Goal: Information Seeking & Learning: Learn about a topic

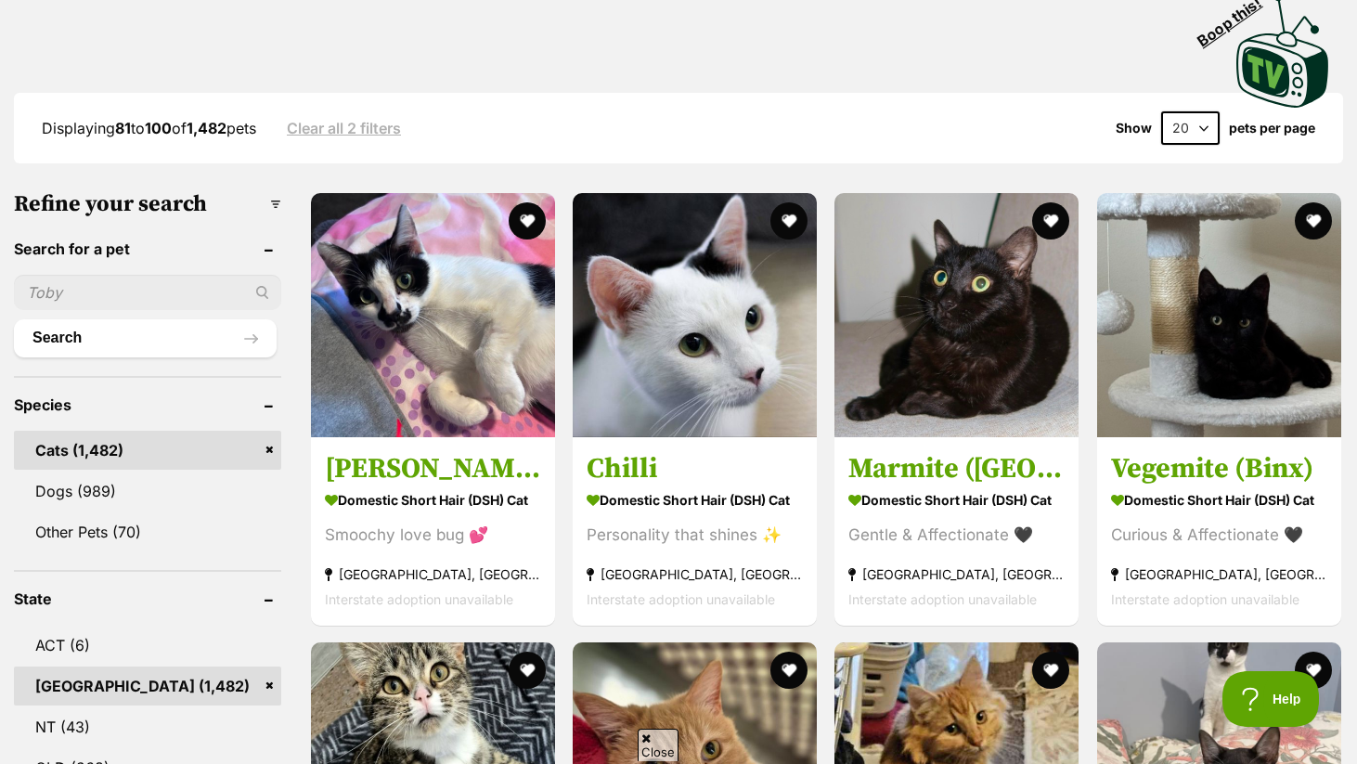
scroll to position [736, 0]
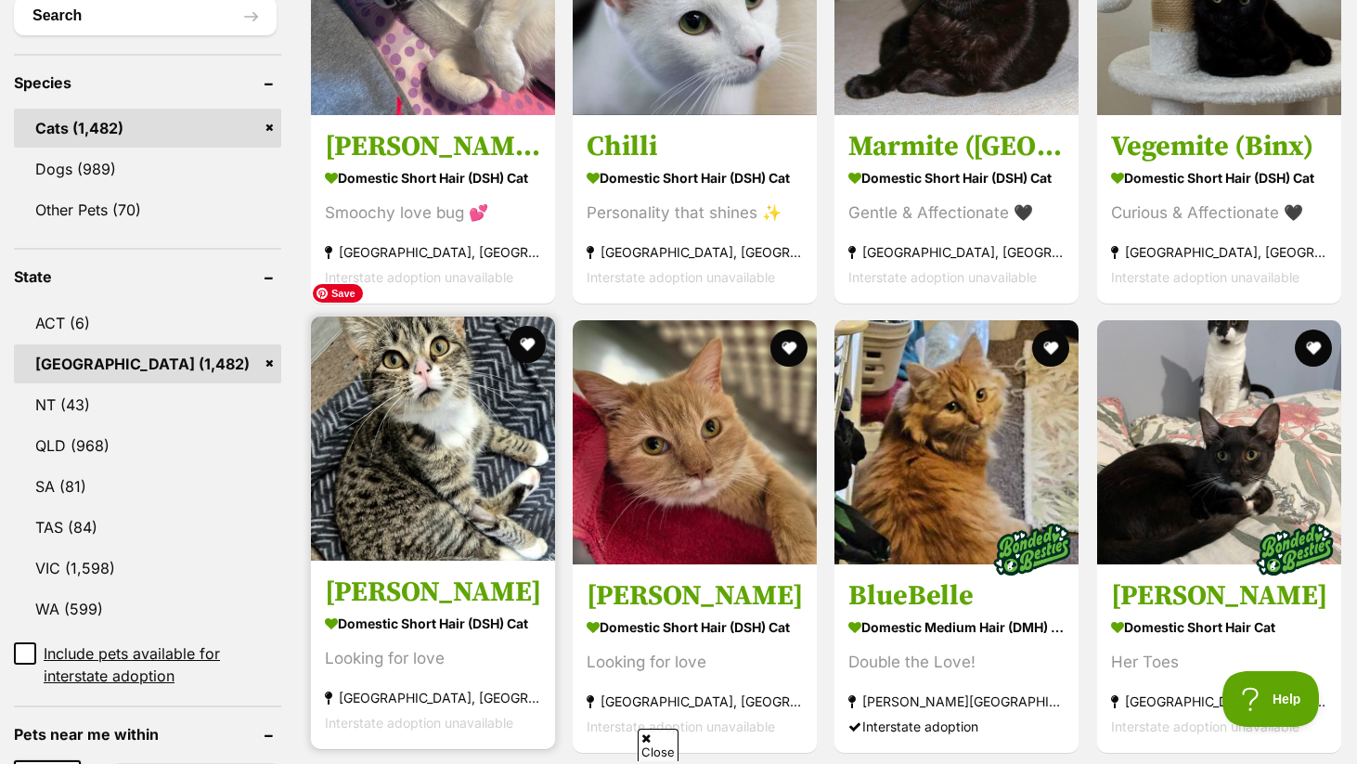
click at [453, 394] on img at bounding box center [433, 439] width 244 height 244
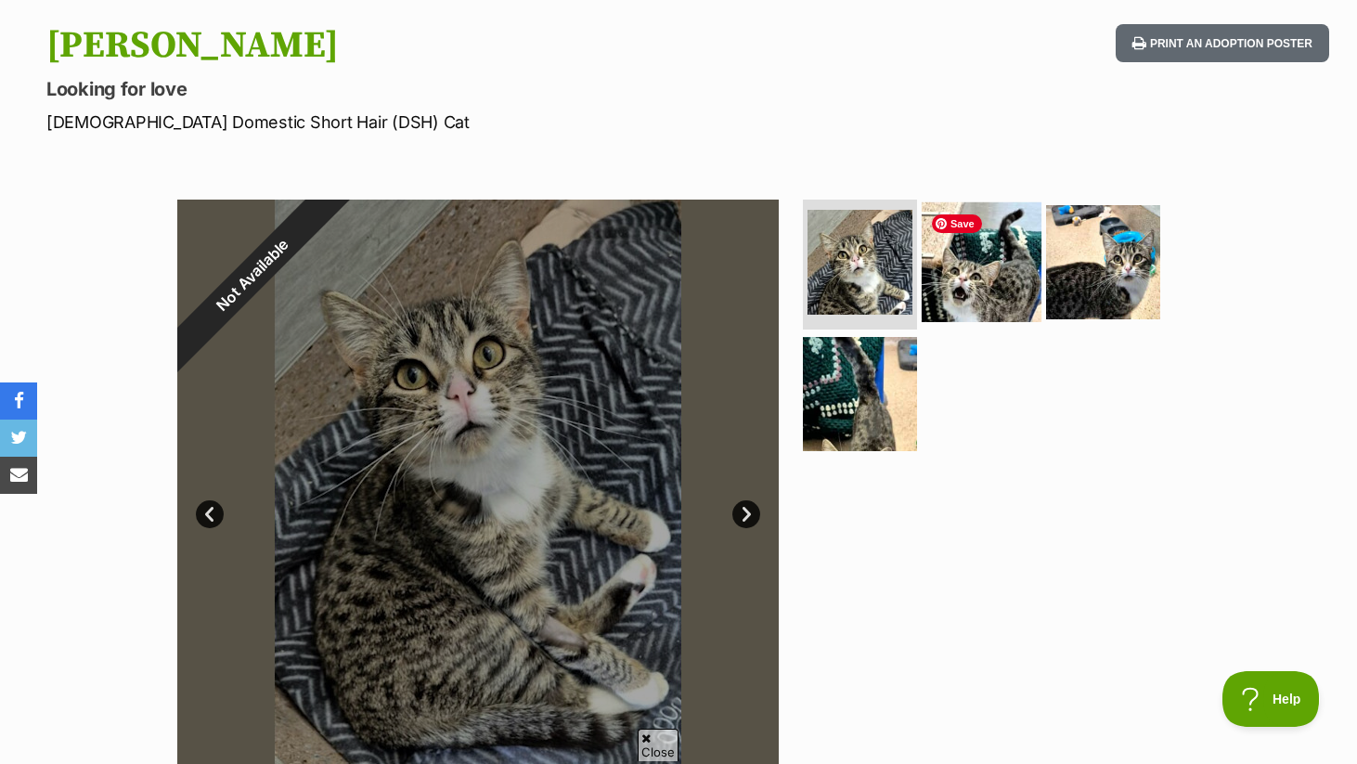
click at [960, 272] on img at bounding box center [982, 262] width 120 height 120
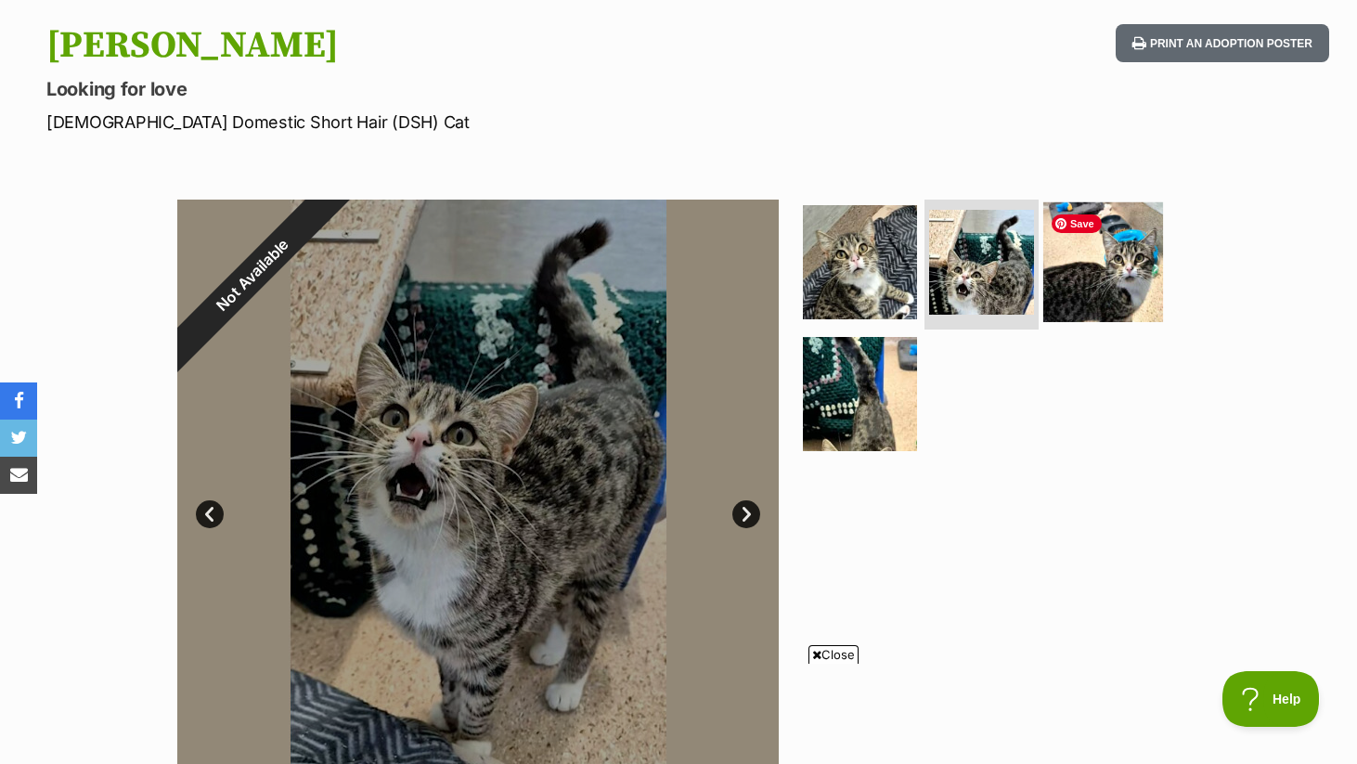
click at [1057, 272] on img at bounding box center [1103, 262] width 120 height 120
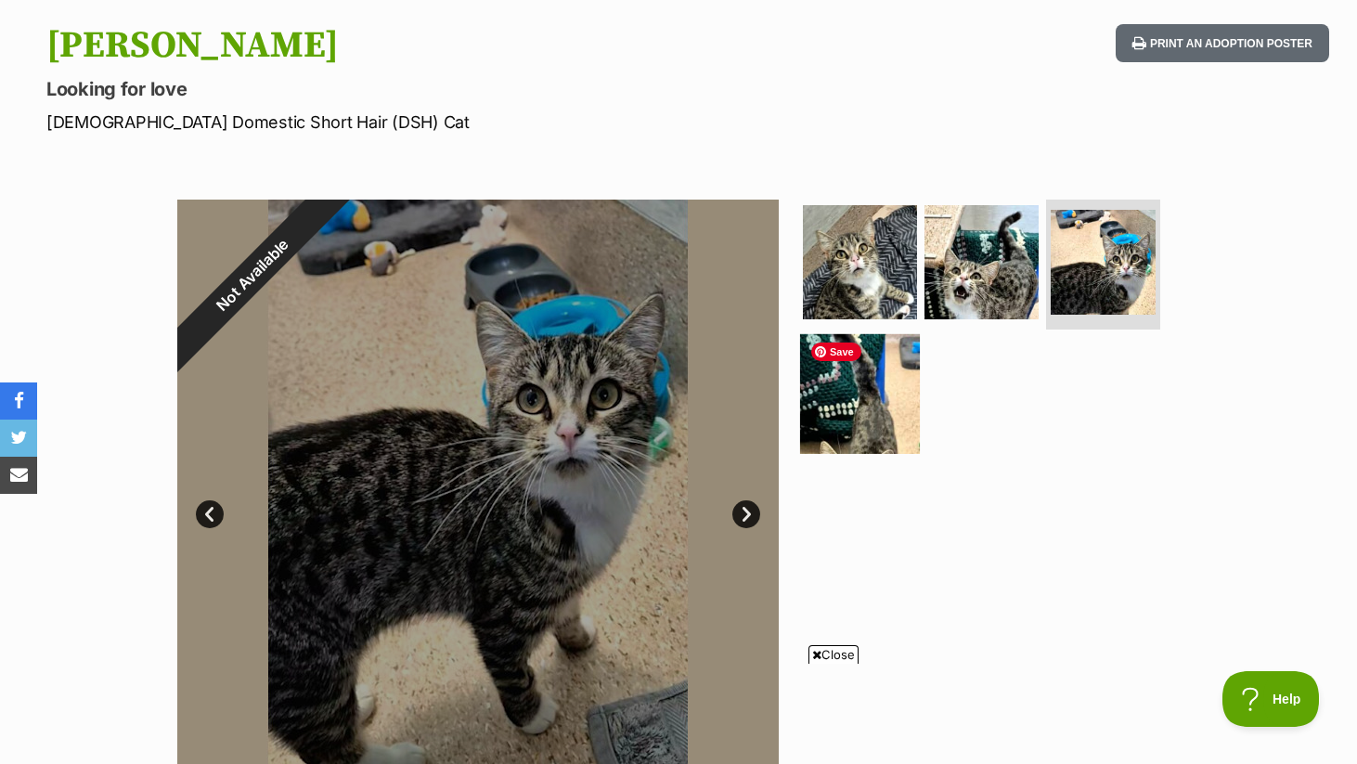
click at [884, 441] on img at bounding box center [860, 393] width 120 height 120
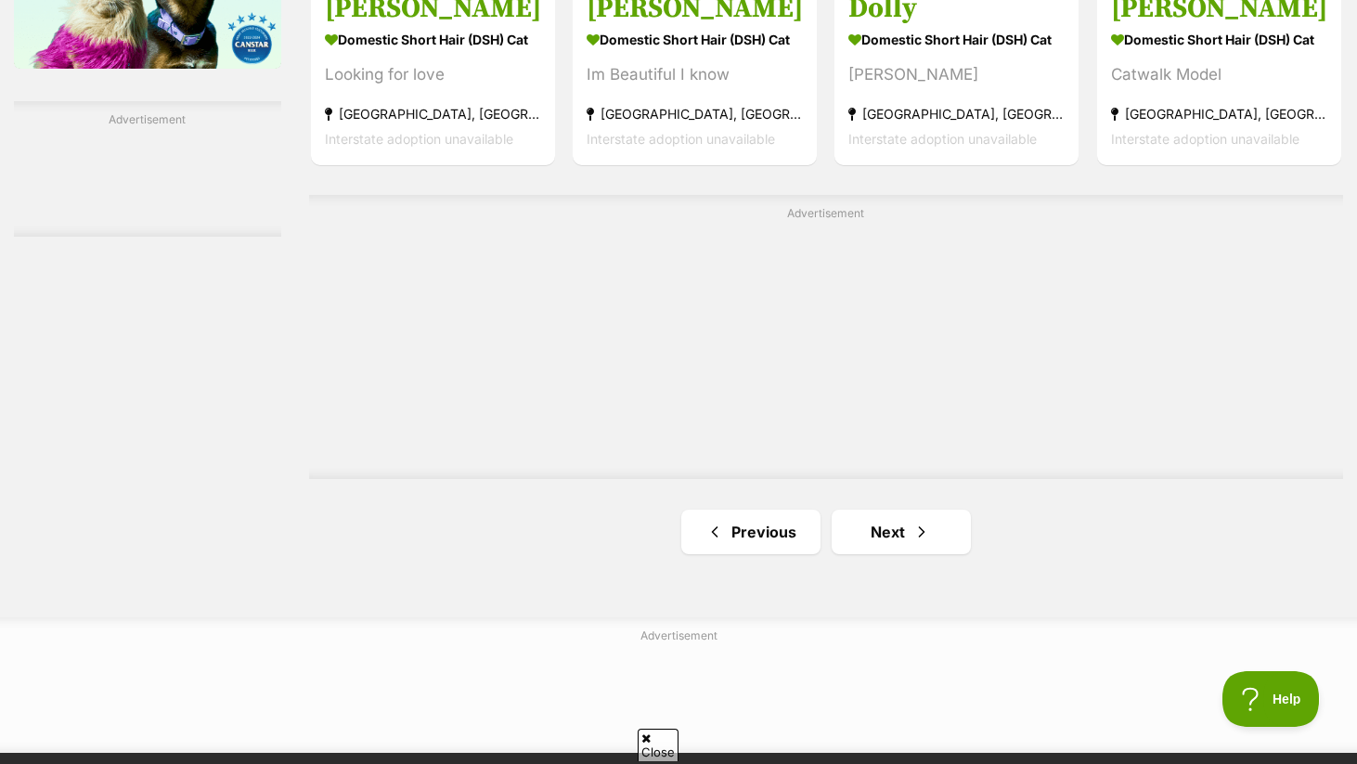
scroll to position [3151, 0]
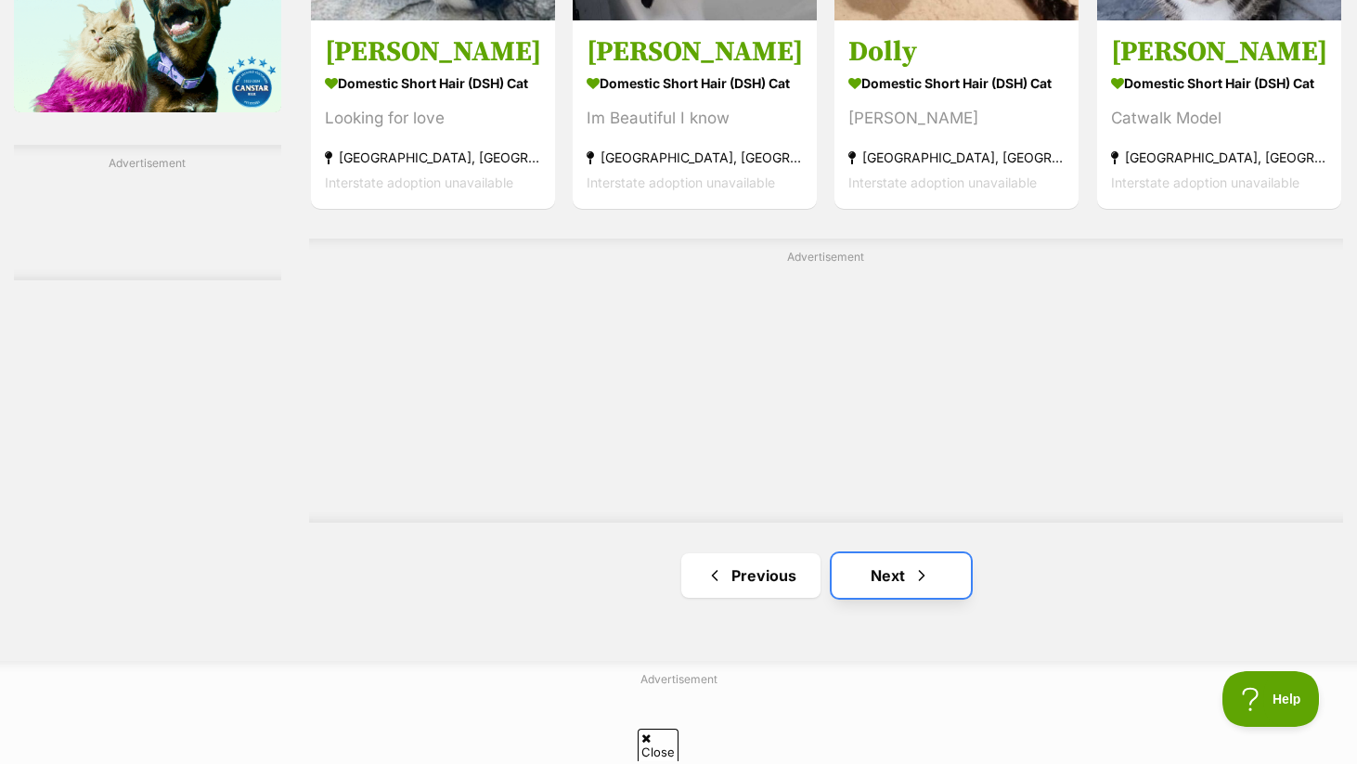
click at [912, 564] on span "Next page" at bounding box center [921, 575] width 19 height 22
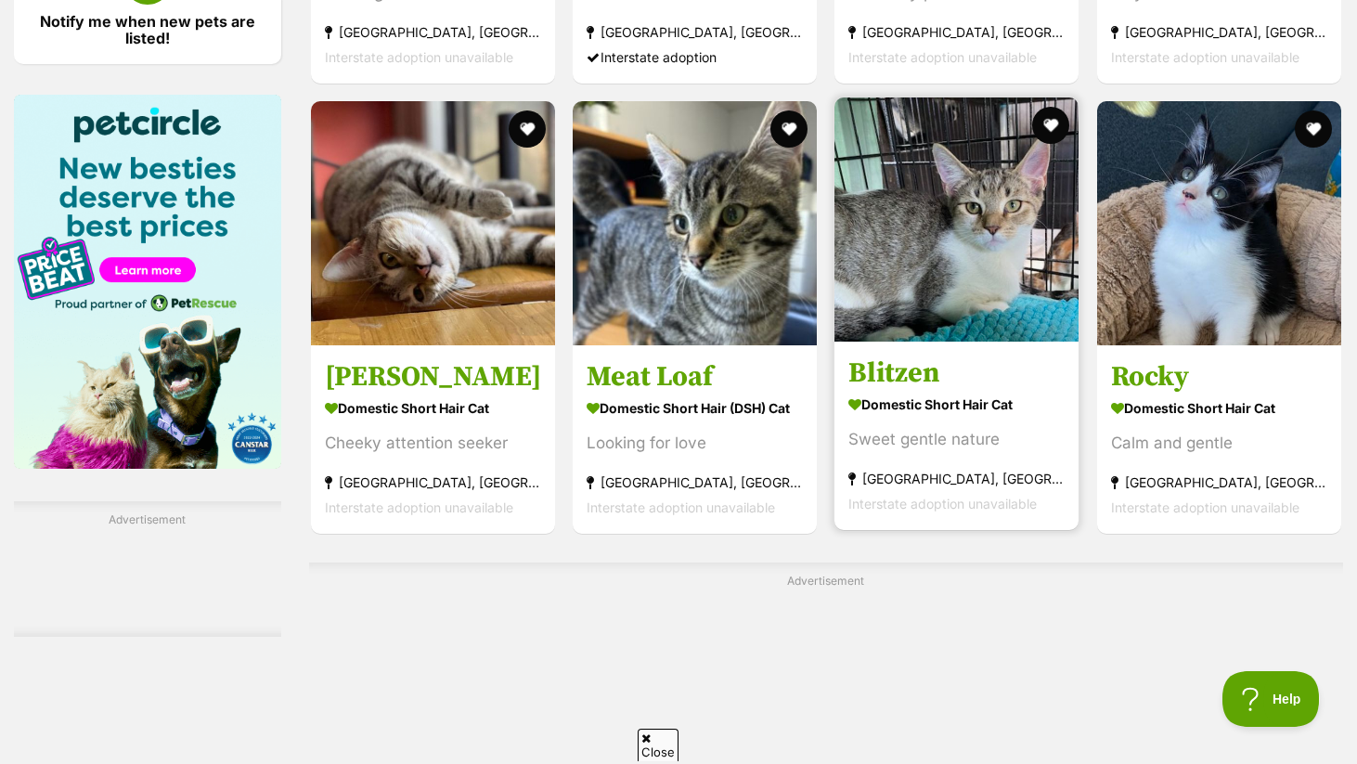
scroll to position [2798, 0]
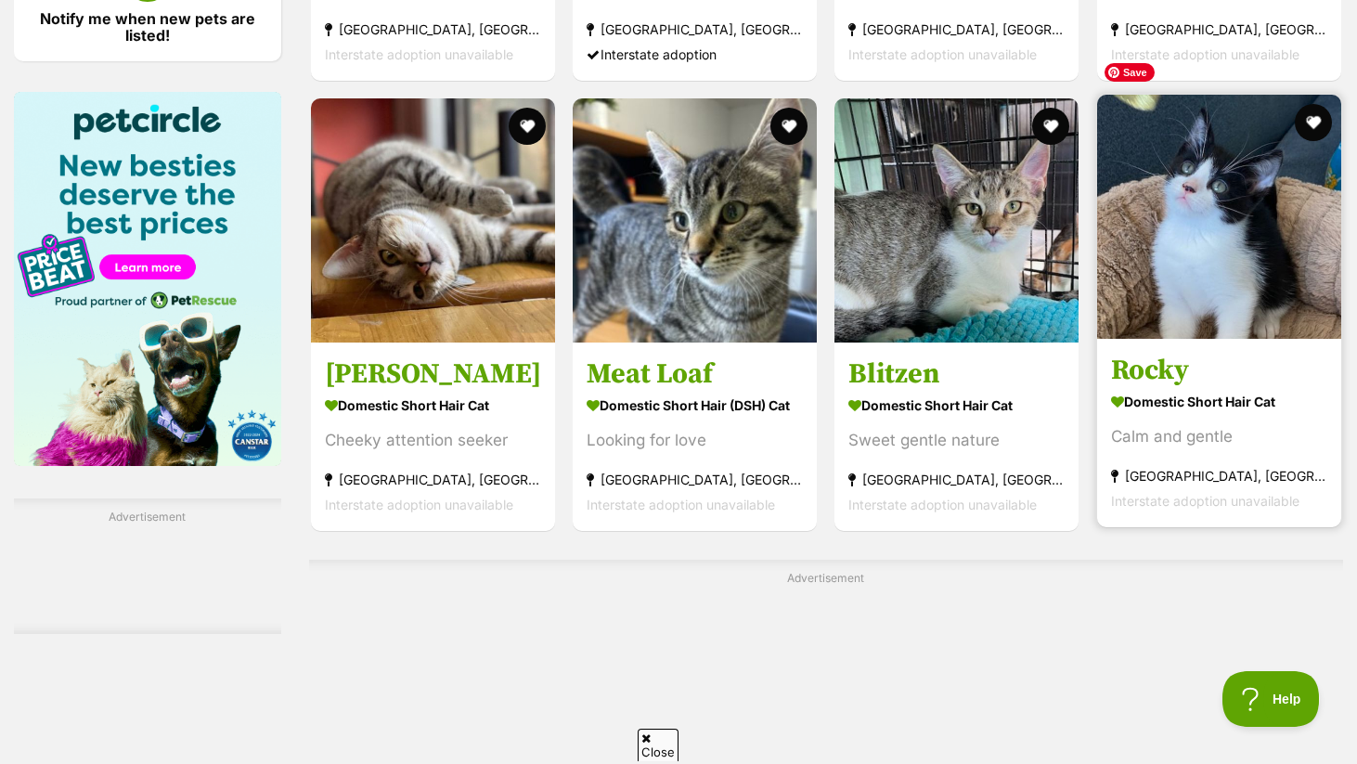
click at [1248, 252] on img at bounding box center [1219, 217] width 244 height 244
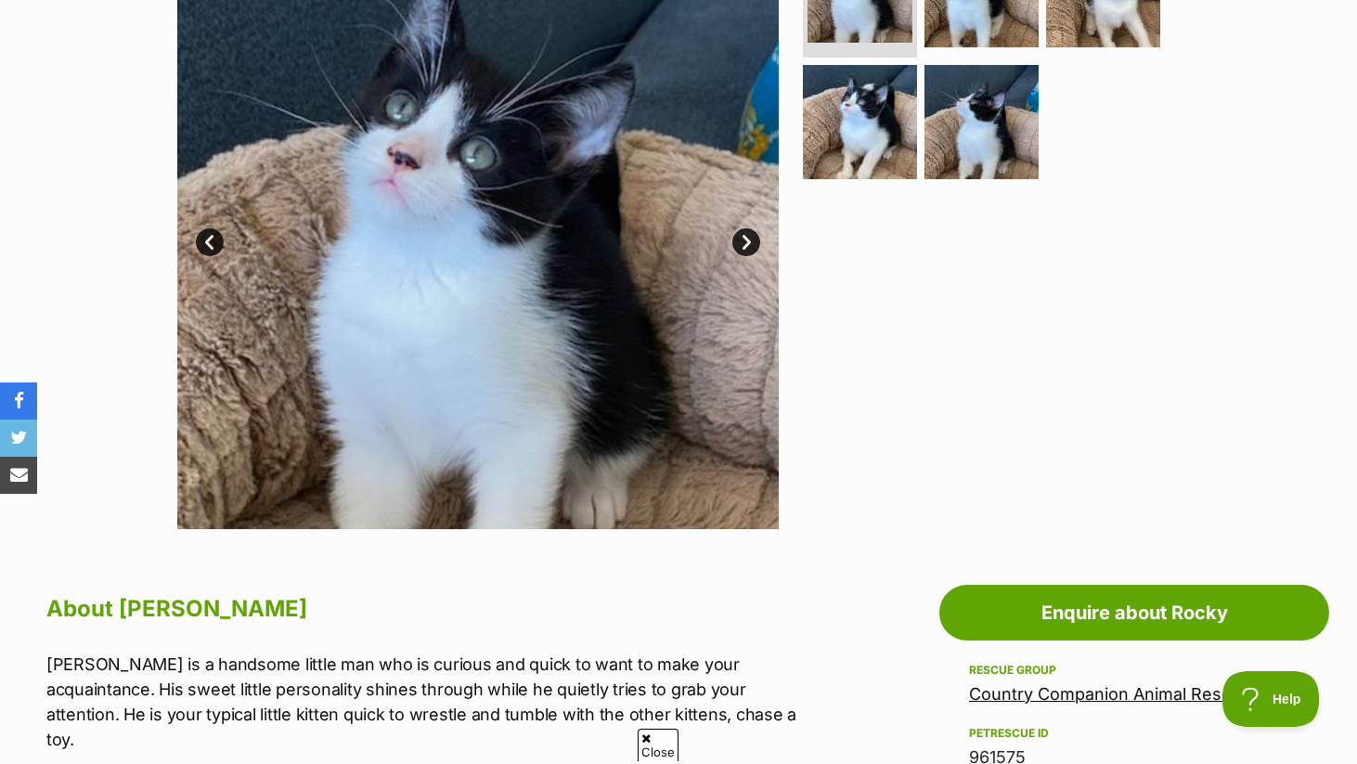
click at [742, 239] on link "Next" at bounding box center [746, 242] width 28 height 28
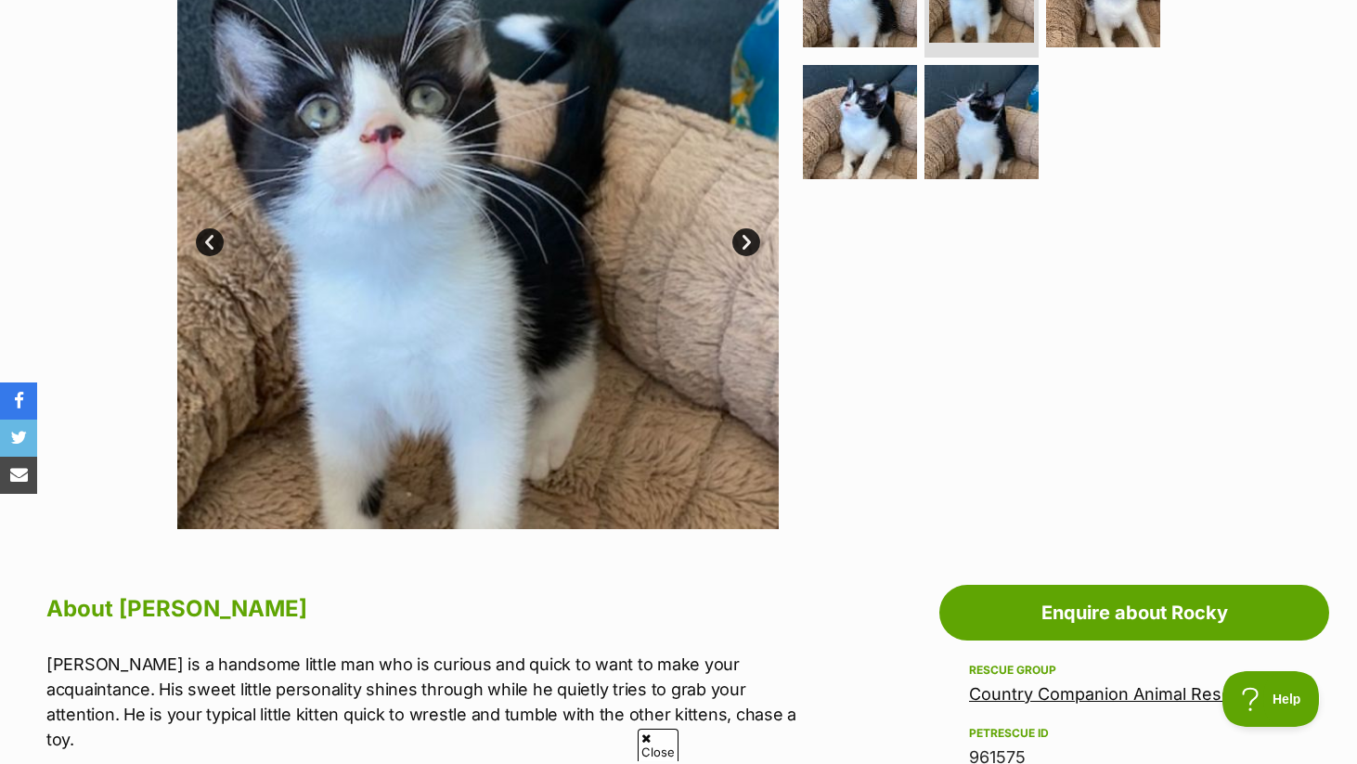
click at [742, 239] on link "Next" at bounding box center [746, 242] width 28 height 28
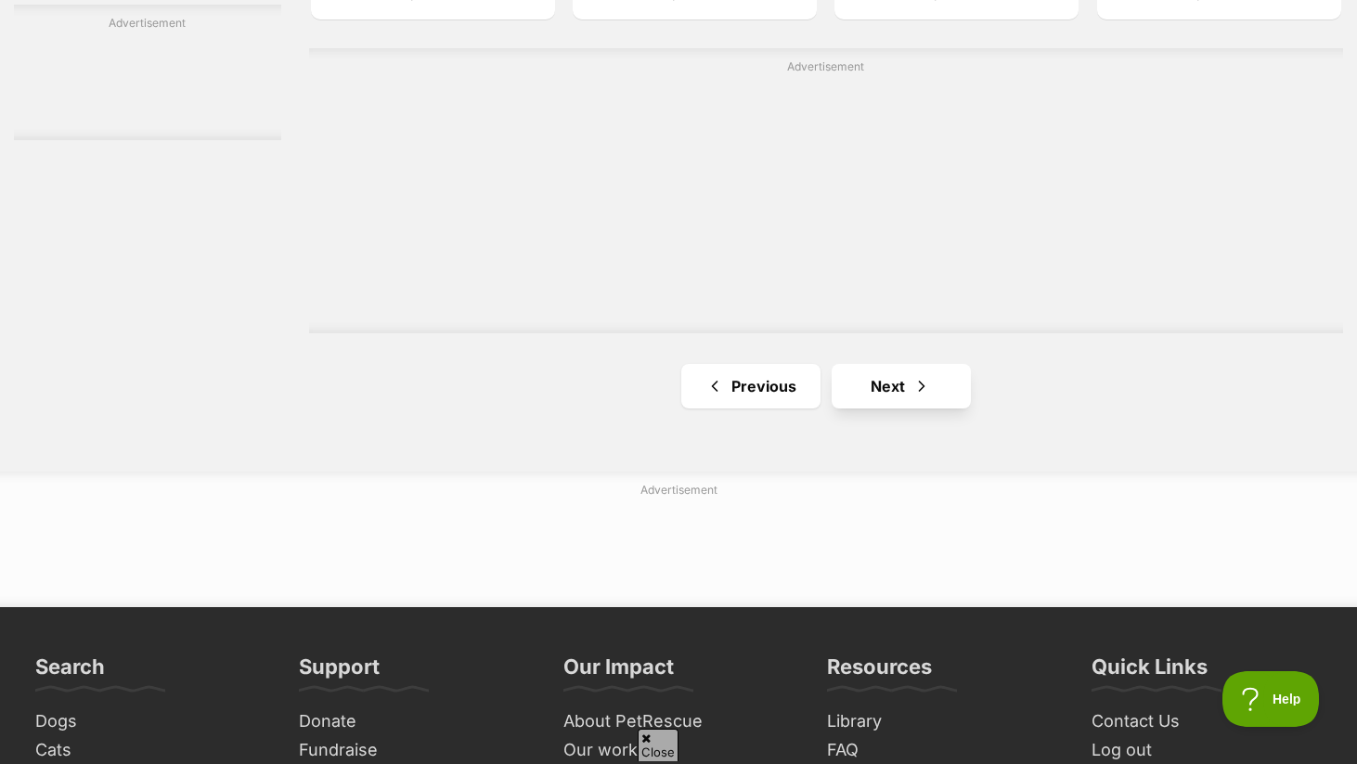
scroll to position [3326, 0]
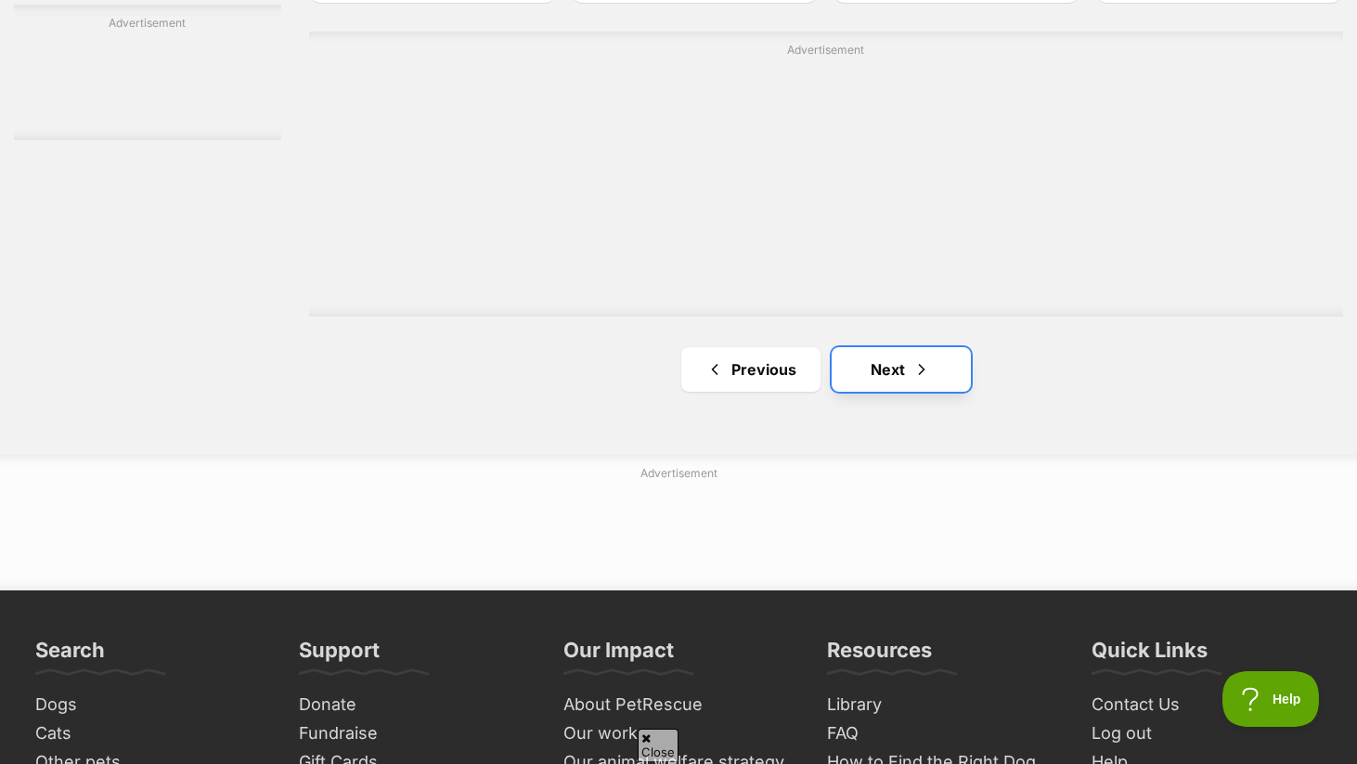
click at [912, 358] on span "Next page" at bounding box center [921, 369] width 19 height 22
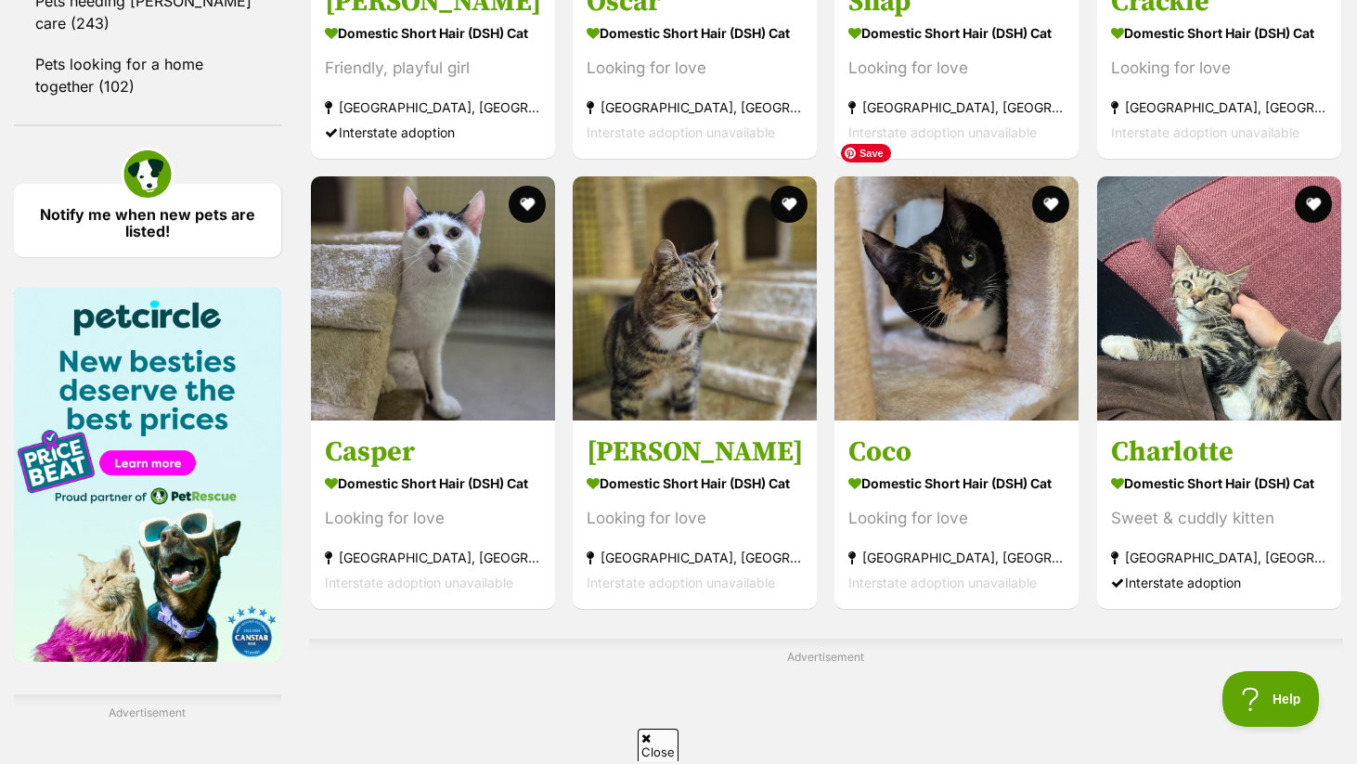
scroll to position [2606, 0]
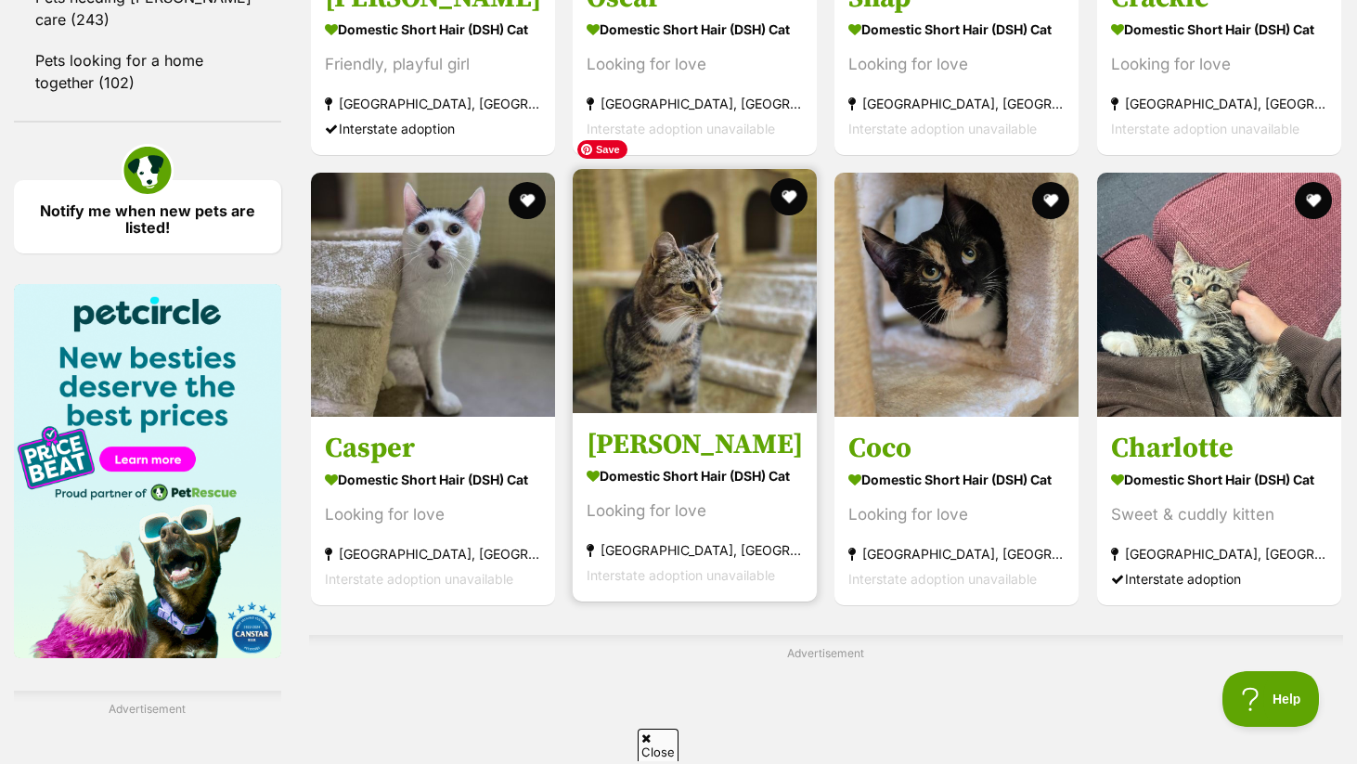
click at [686, 339] on img at bounding box center [695, 291] width 244 height 244
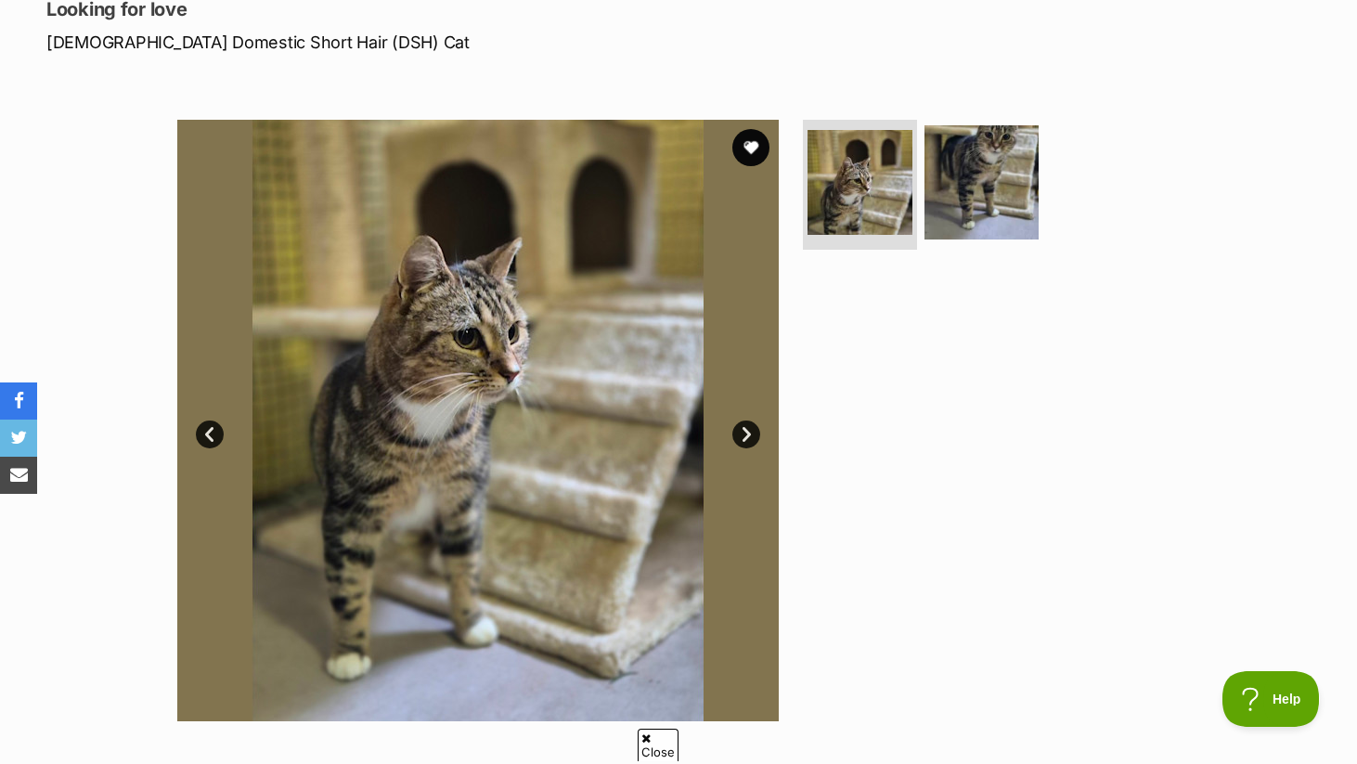
click at [746, 431] on link "Next" at bounding box center [746, 434] width 28 height 28
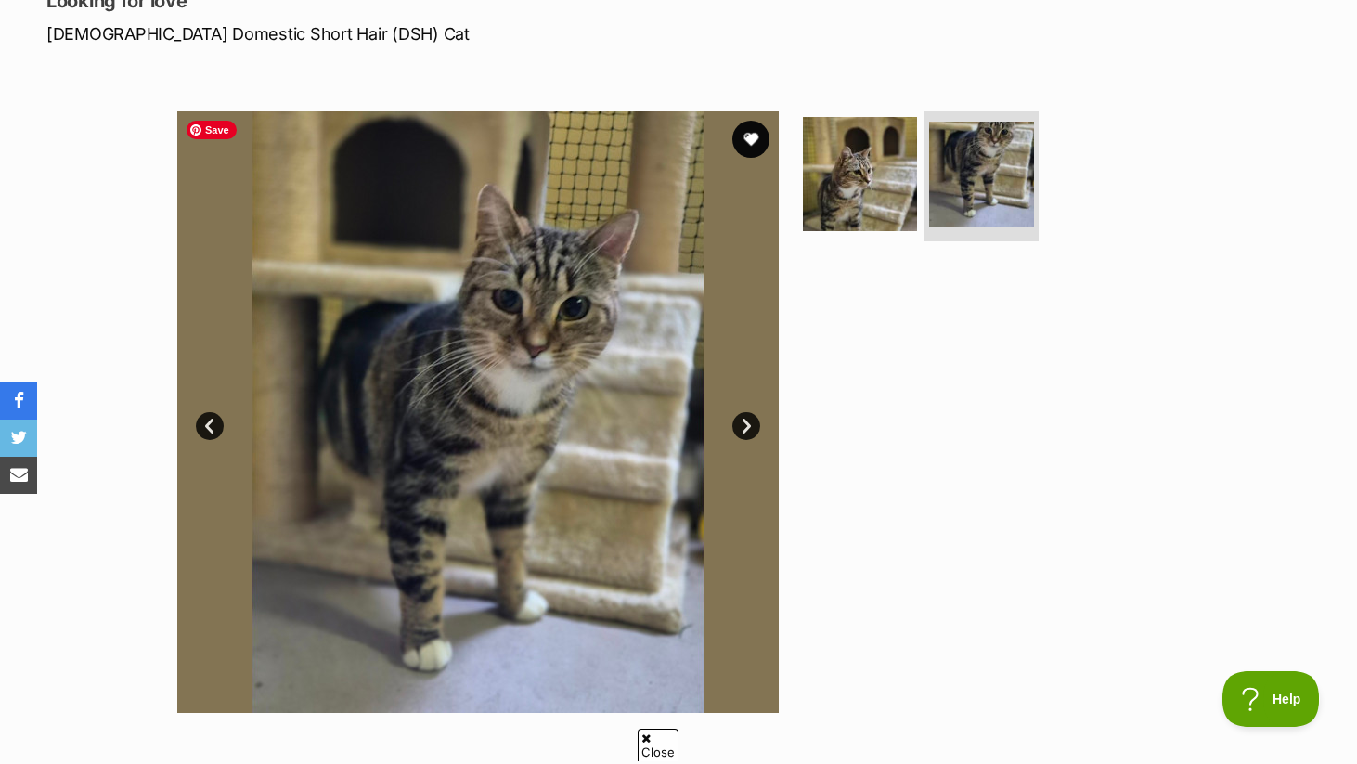
scroll to position [282, 0]
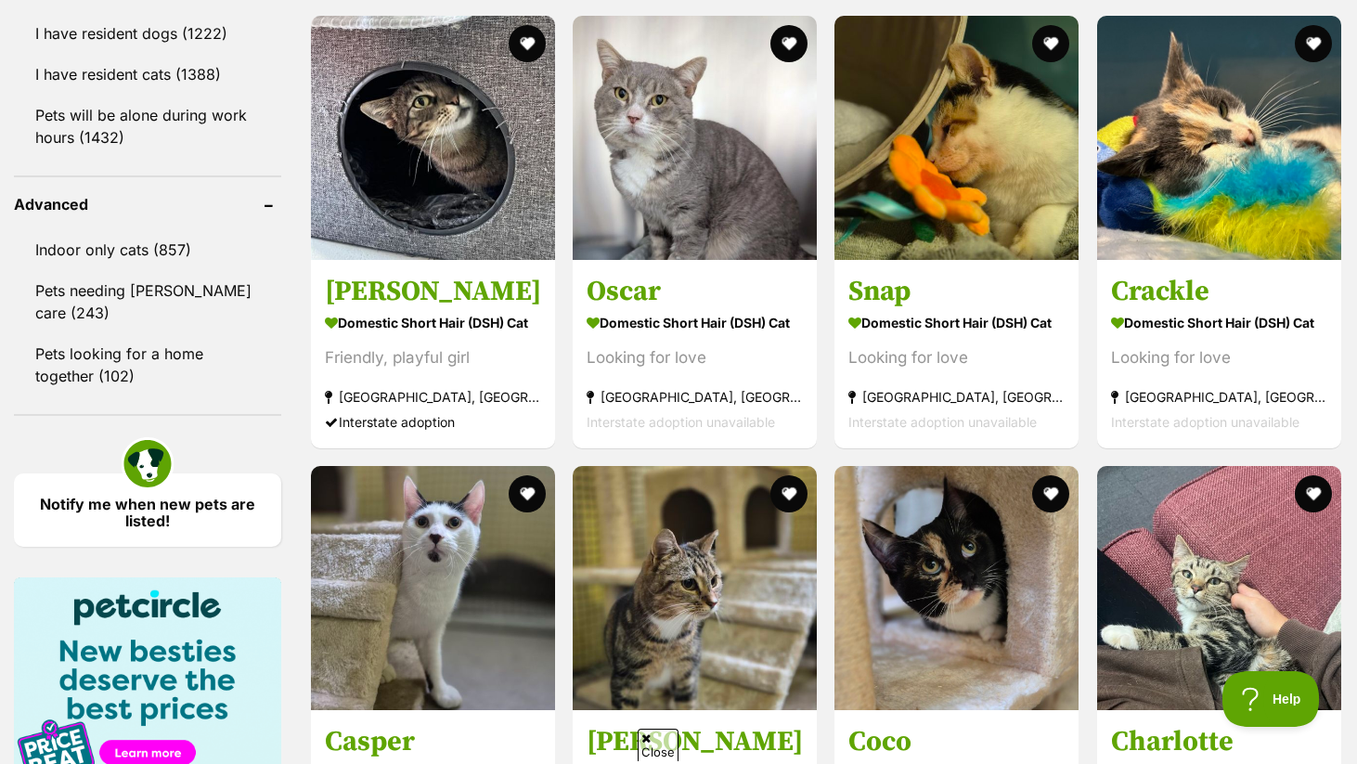
scroll to position [2393, 0]
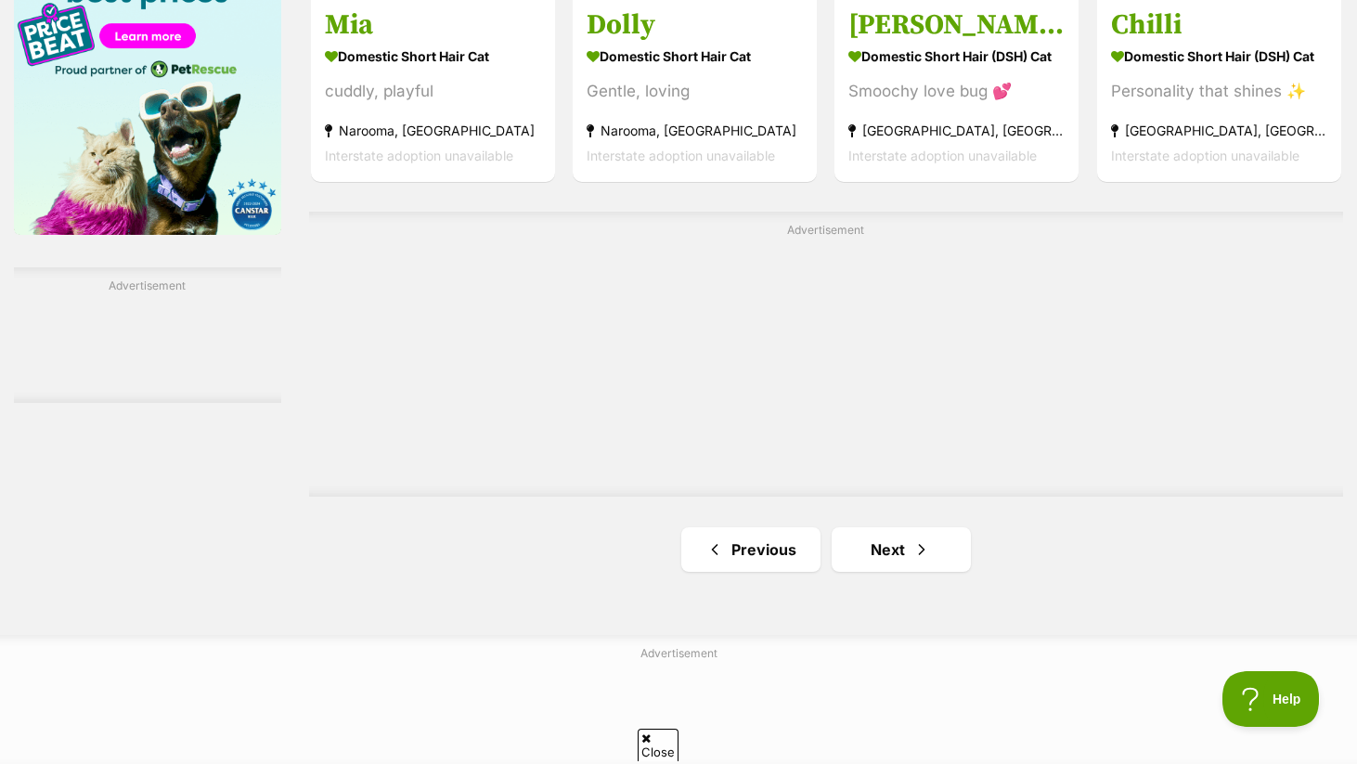
scroll to position [3055, 0]
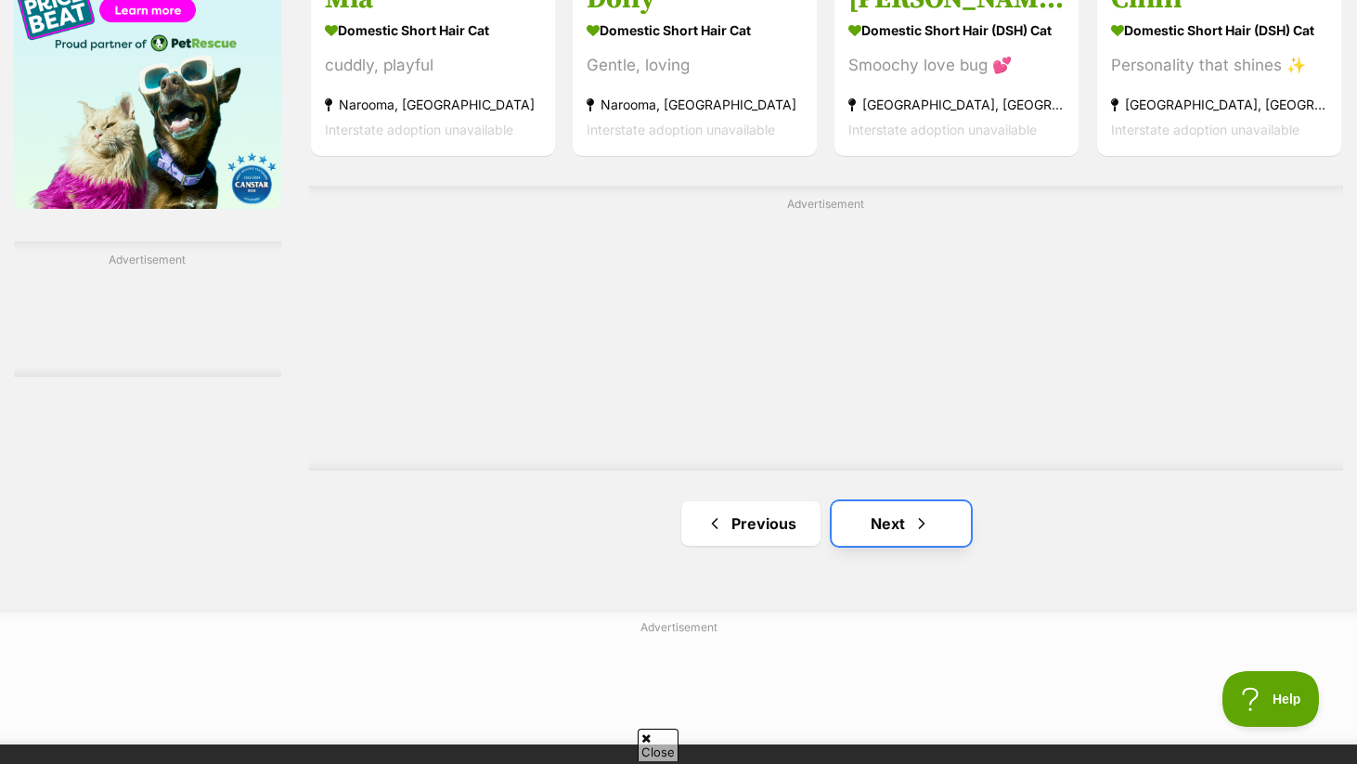
click at [884, 501] on link "Next" at bounding box center [901, 523] width 139 height 45
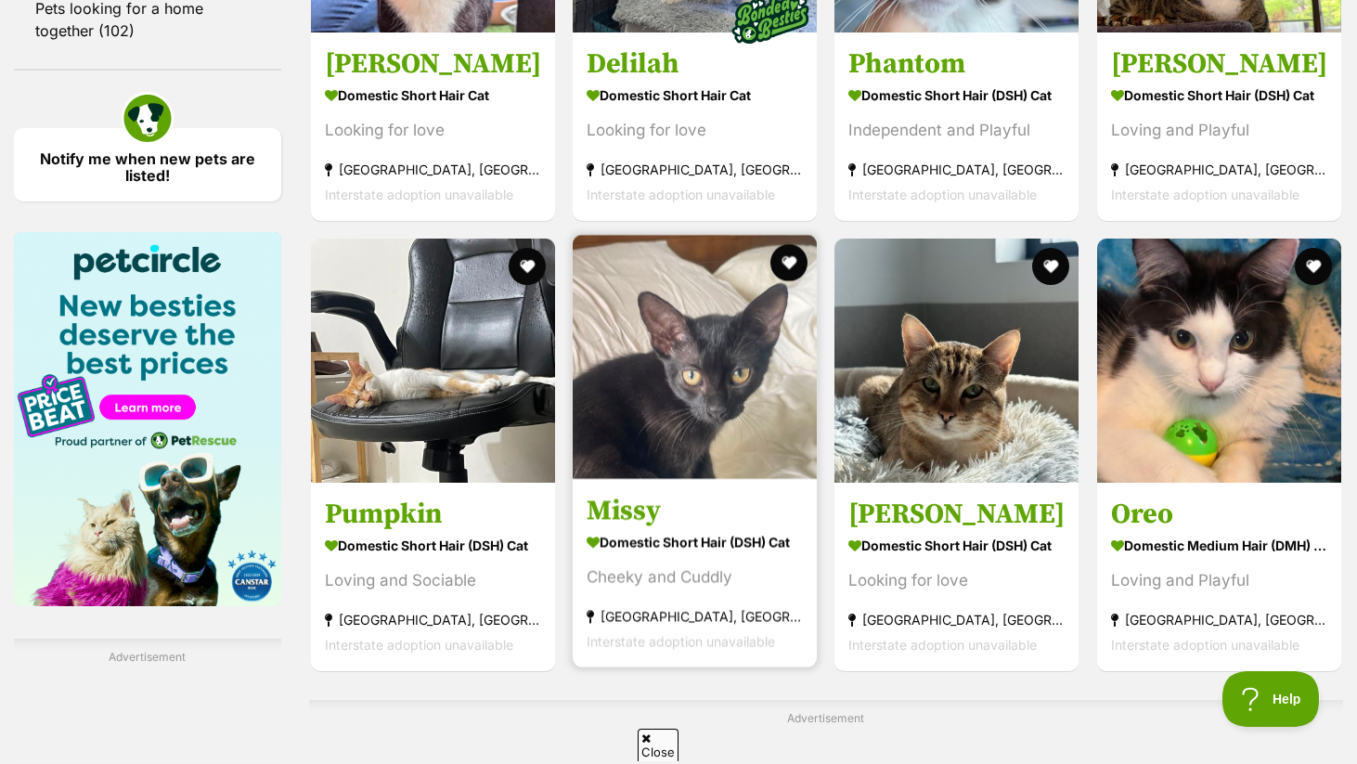
scroll to position [2613, 0]
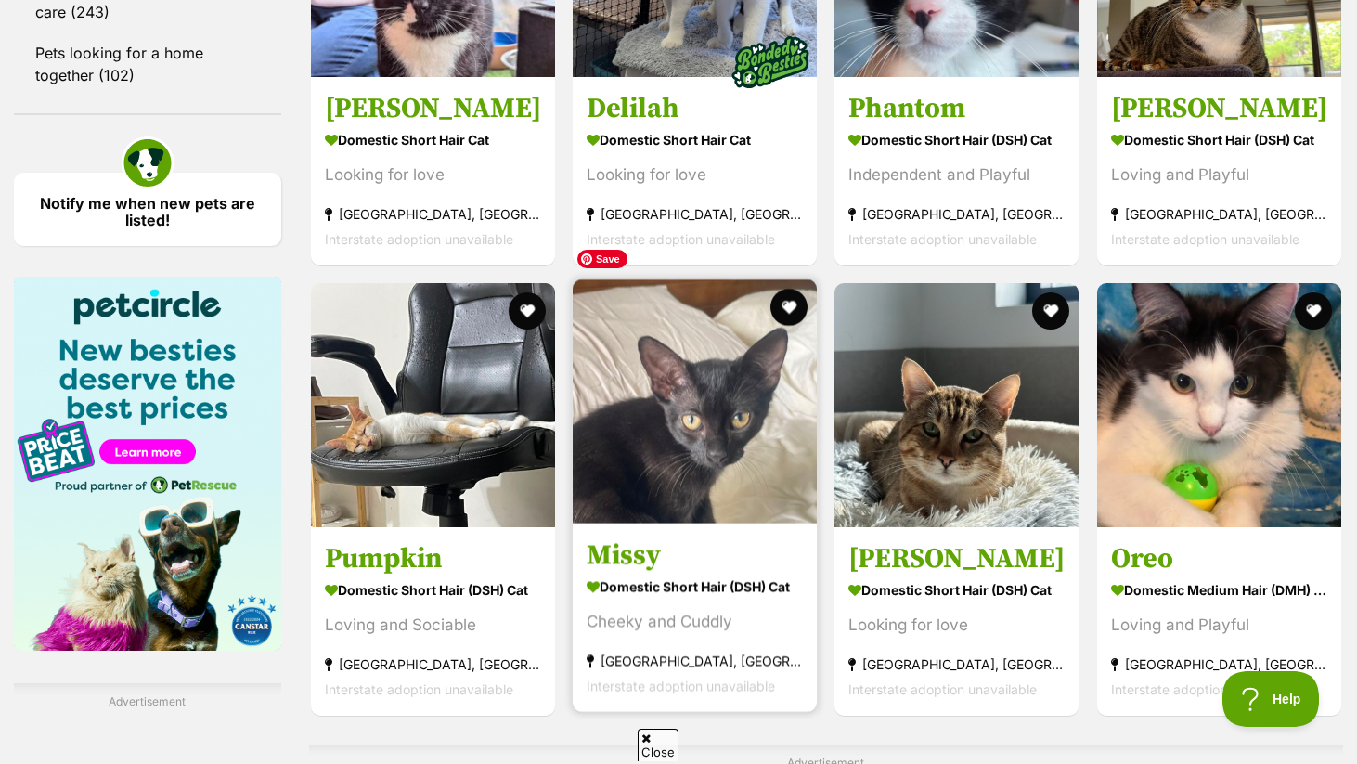
click at [701, 369] on img at bounding box center [695, 401] width 244 height 244
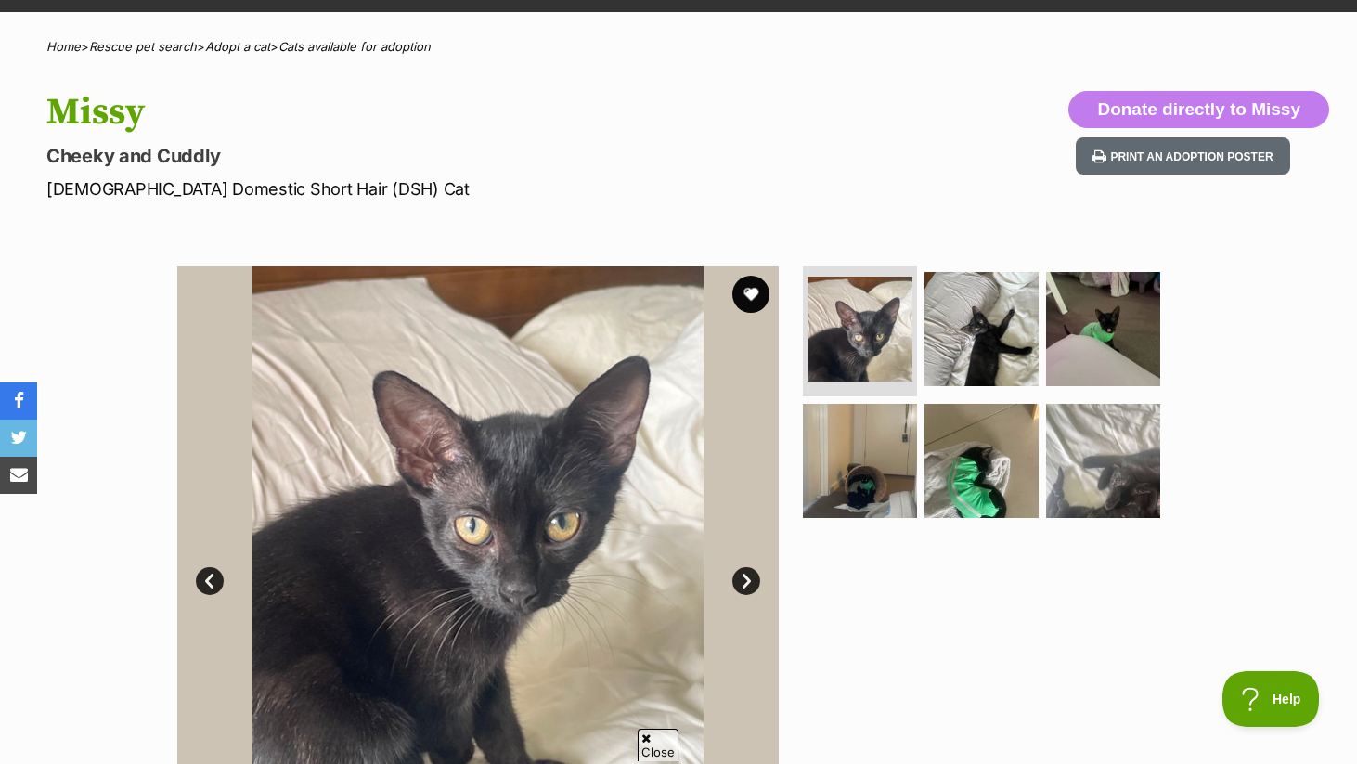
scroll to position [121, 0]
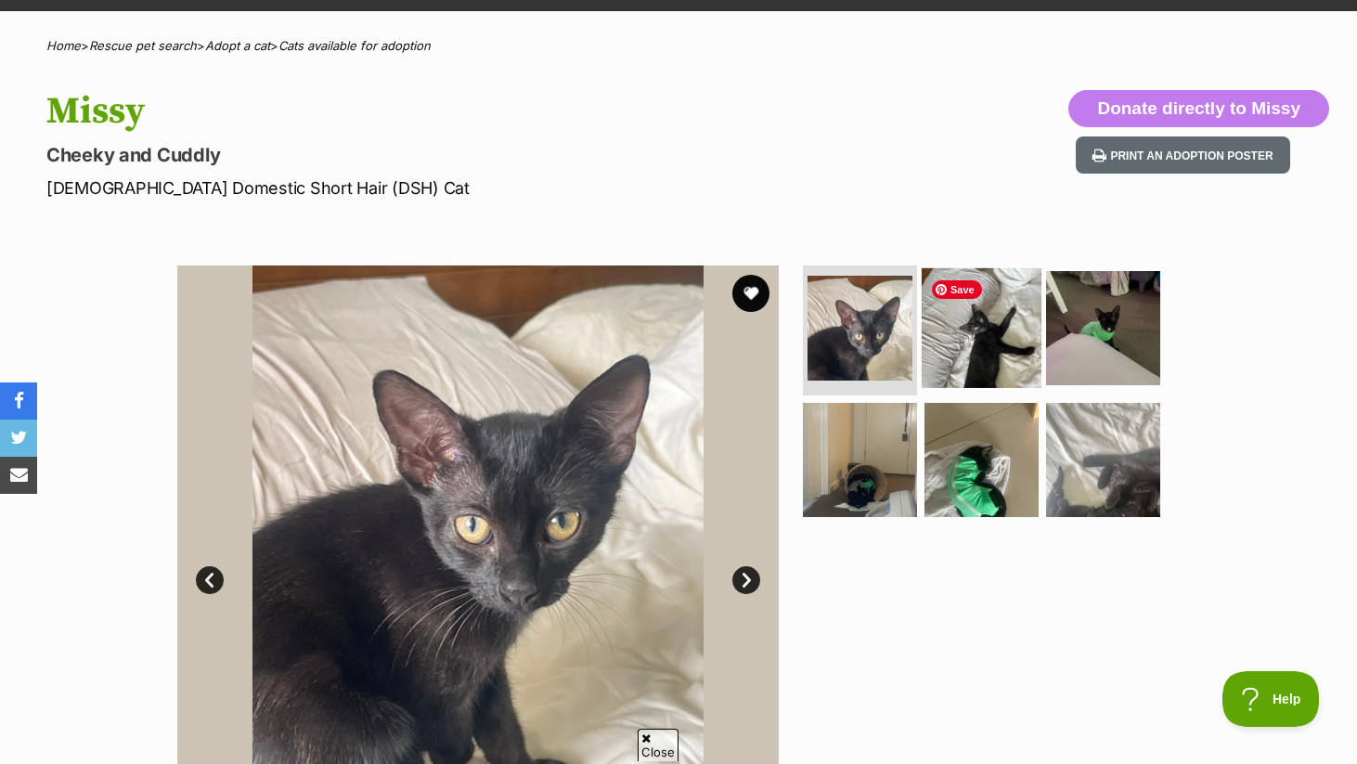
click at [1000, 326] on img at bounding box center [982, 328] width 120 height 120
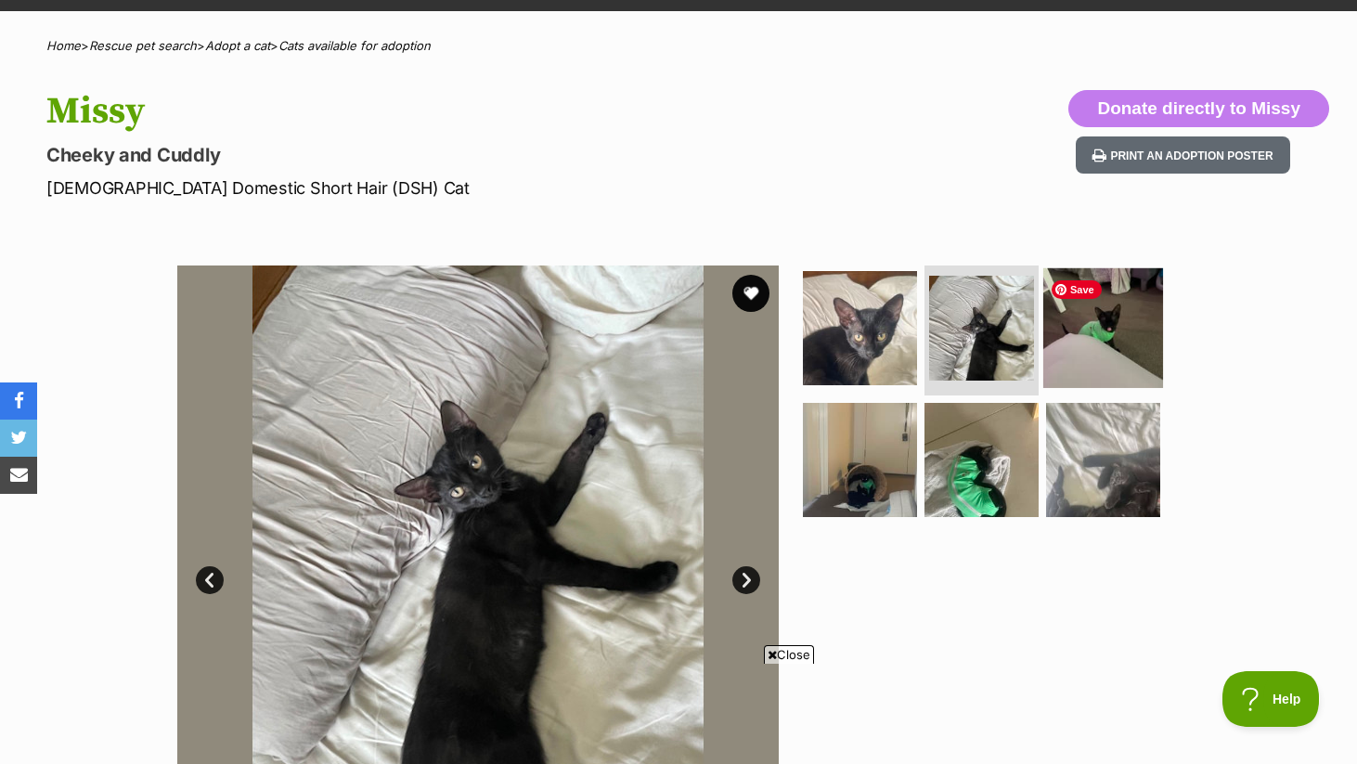
scroll to position [0, 0]
click at [1092, 322] on img at bounding box center [1103, 328] width 120 height 120
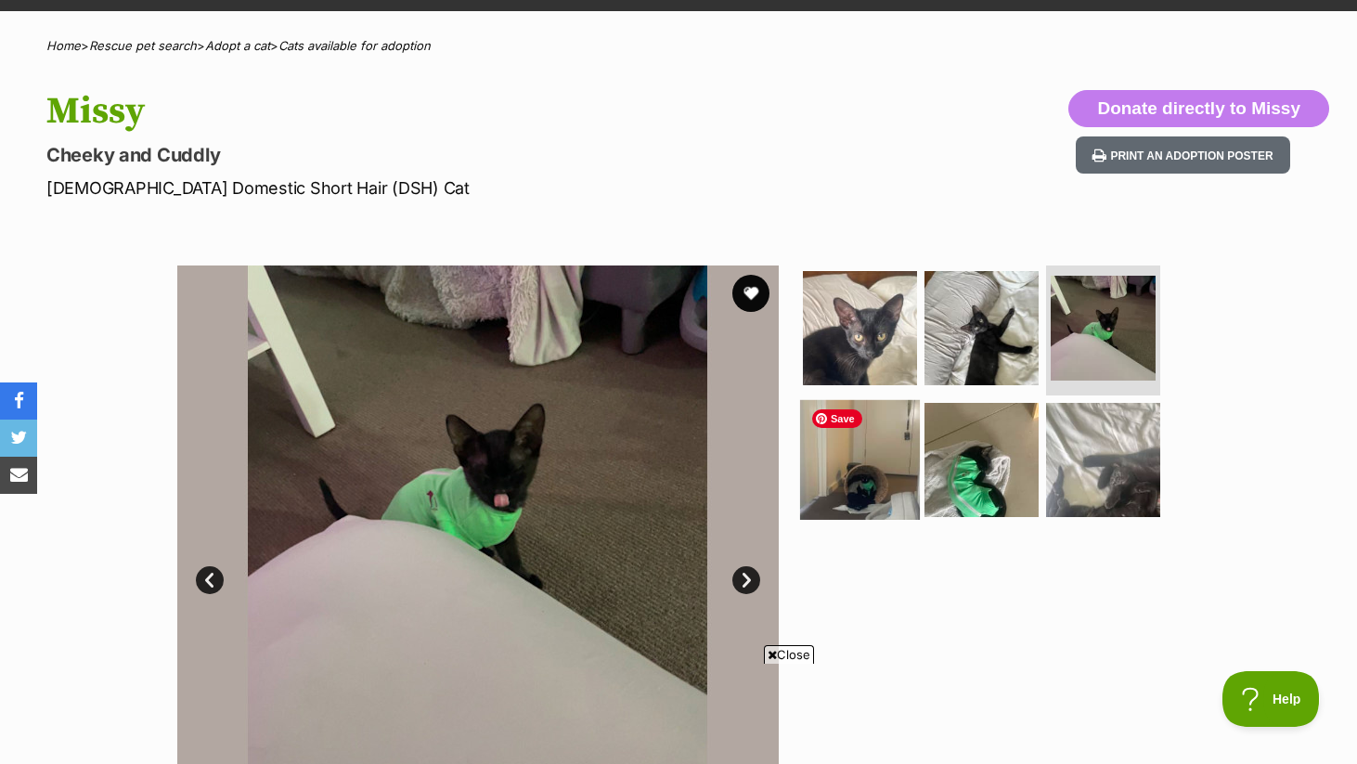
click at [880, 463] on img at bounding box center [860, 459] width 120 height 120
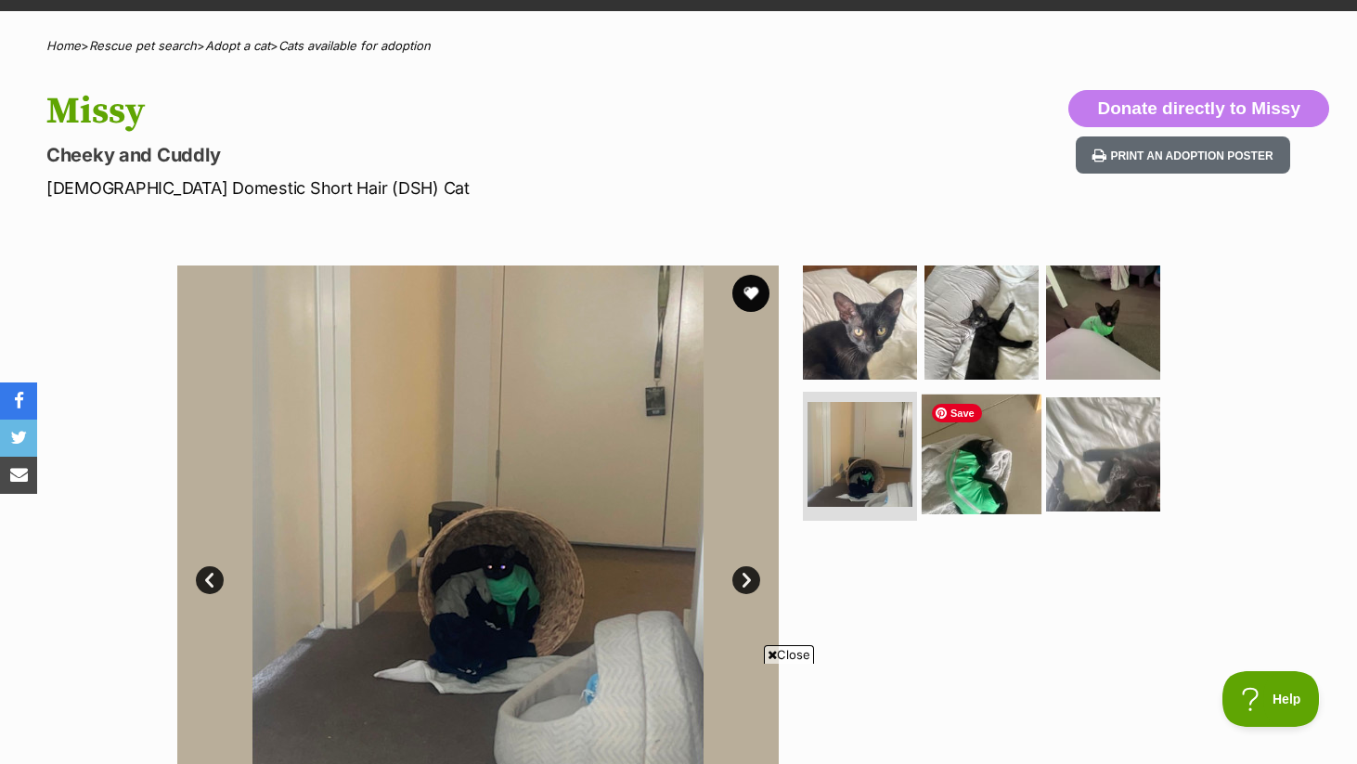
click at [964, 459] on img at bounding box center [982, 454] width 120 height 120
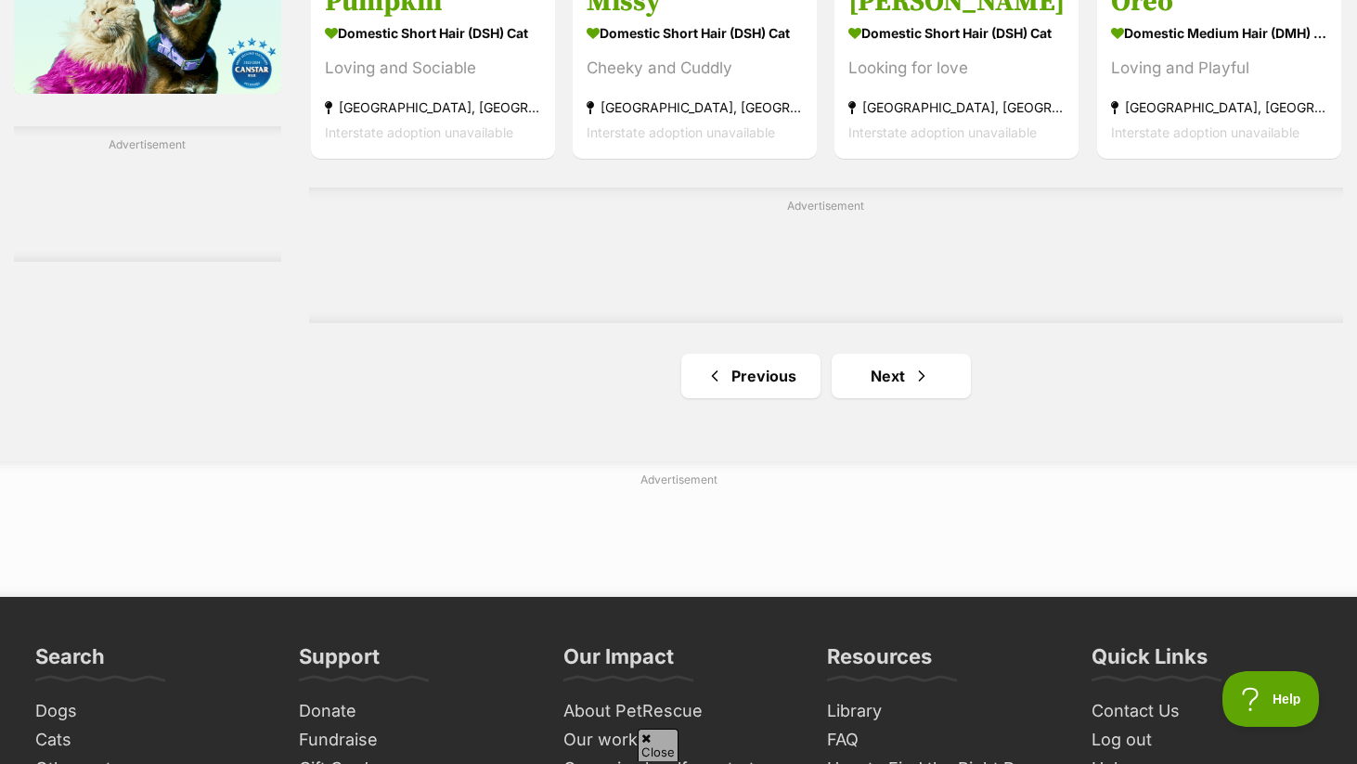
scroll to position [3202, 0]
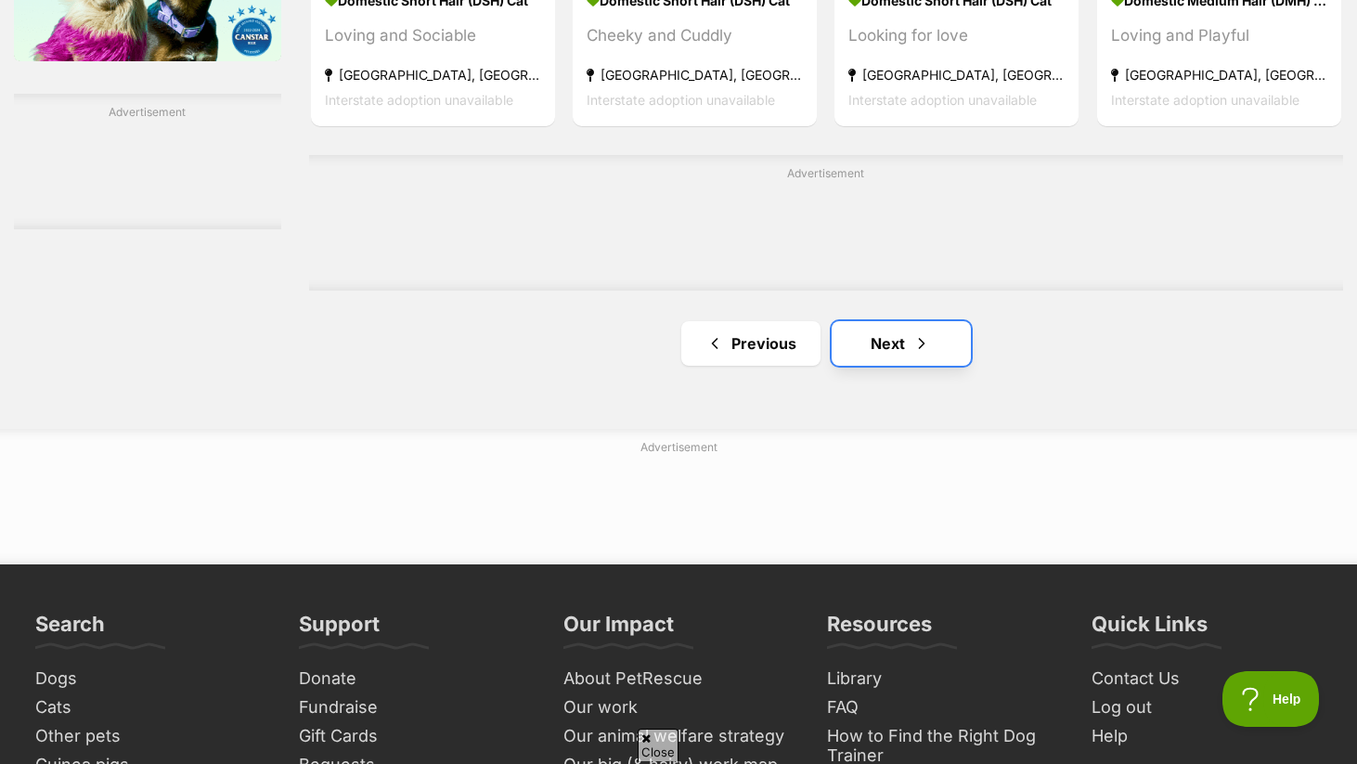
click at [912, 332] on span "Next page" at bounding box center [921, 343] width 19 height 22
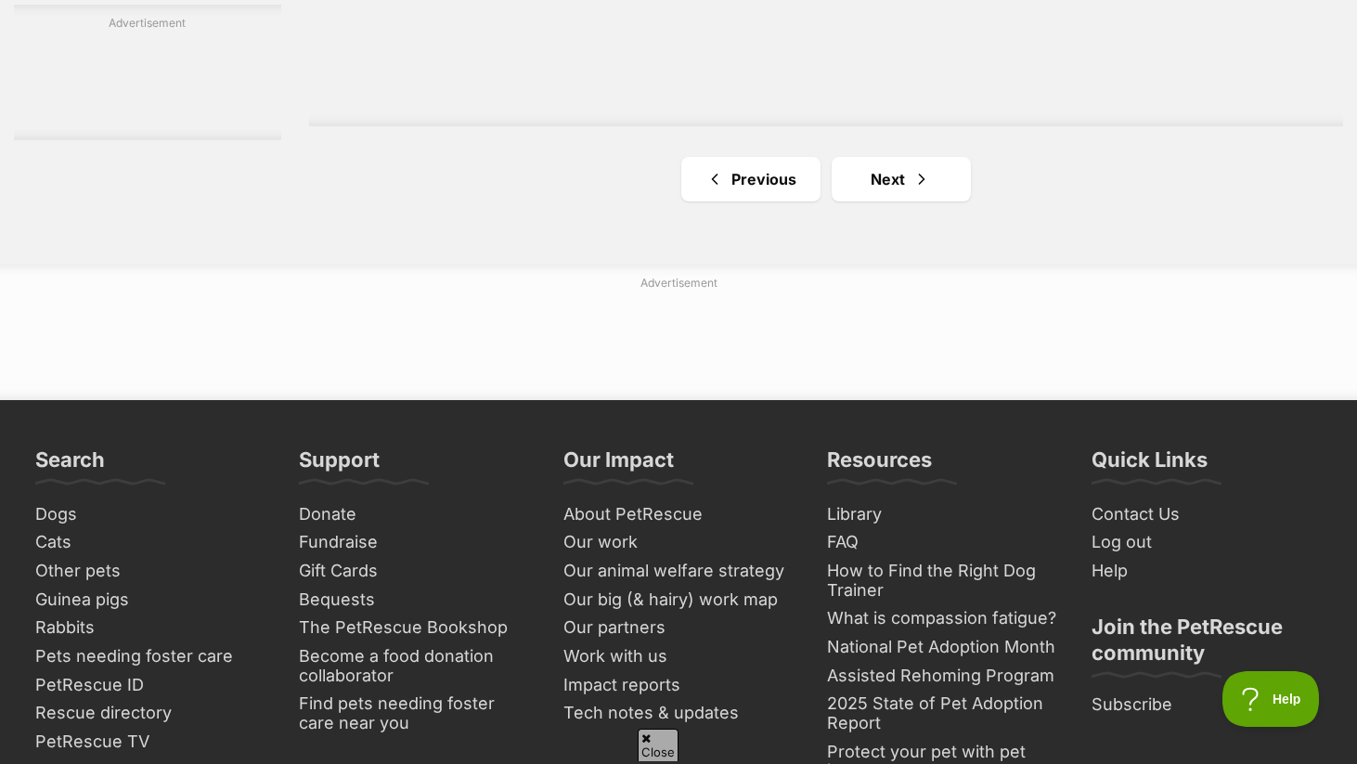
scroll to position [3407, 0]
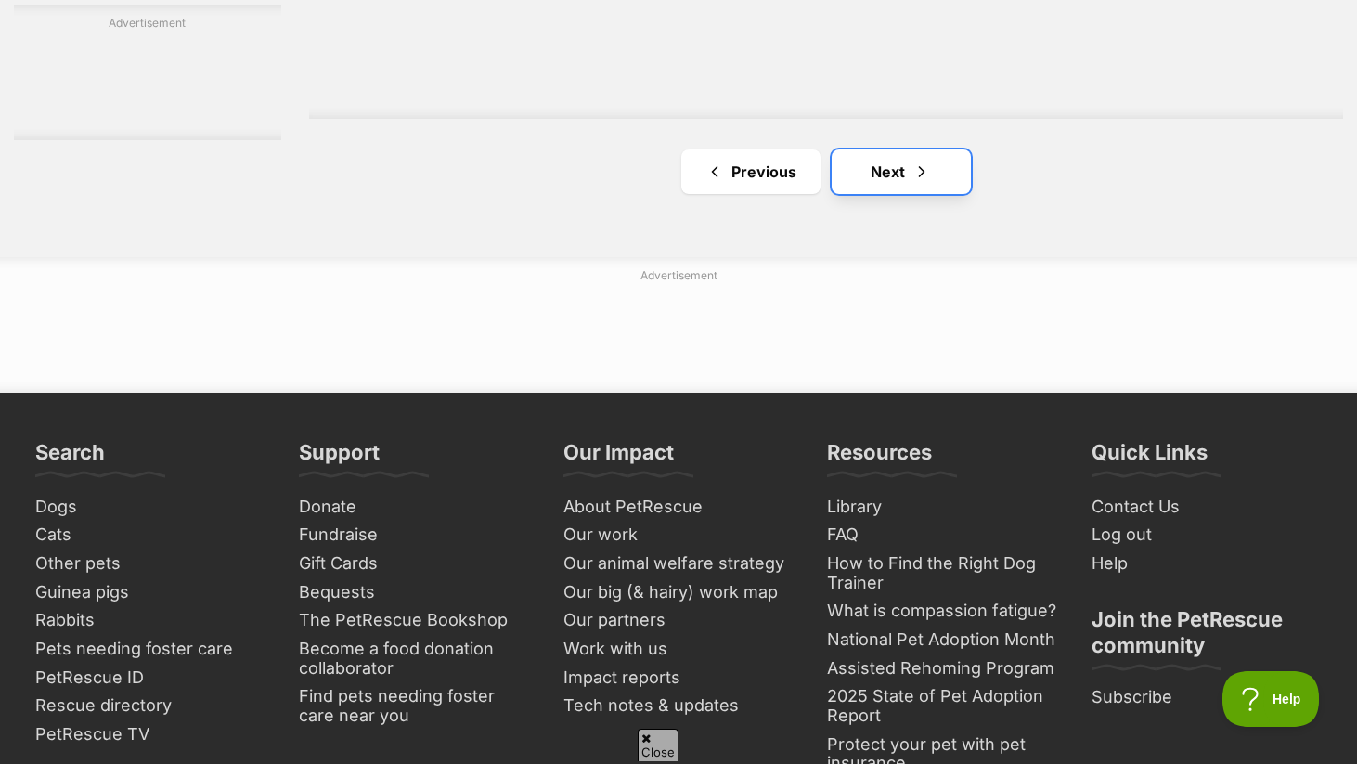
click at [895, 149] on link "Next" at bounding box center [901, 171] width 139 height 45
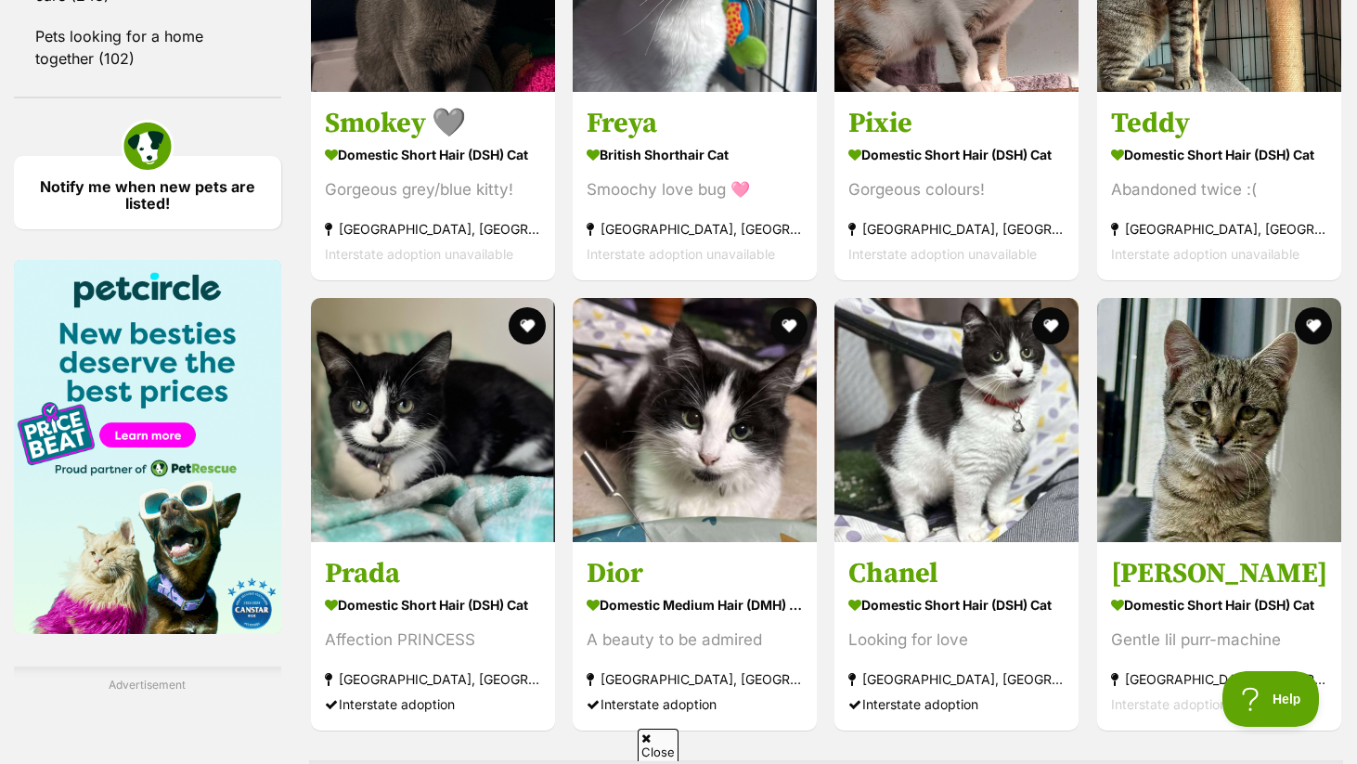
scroll to position [2631, 0]
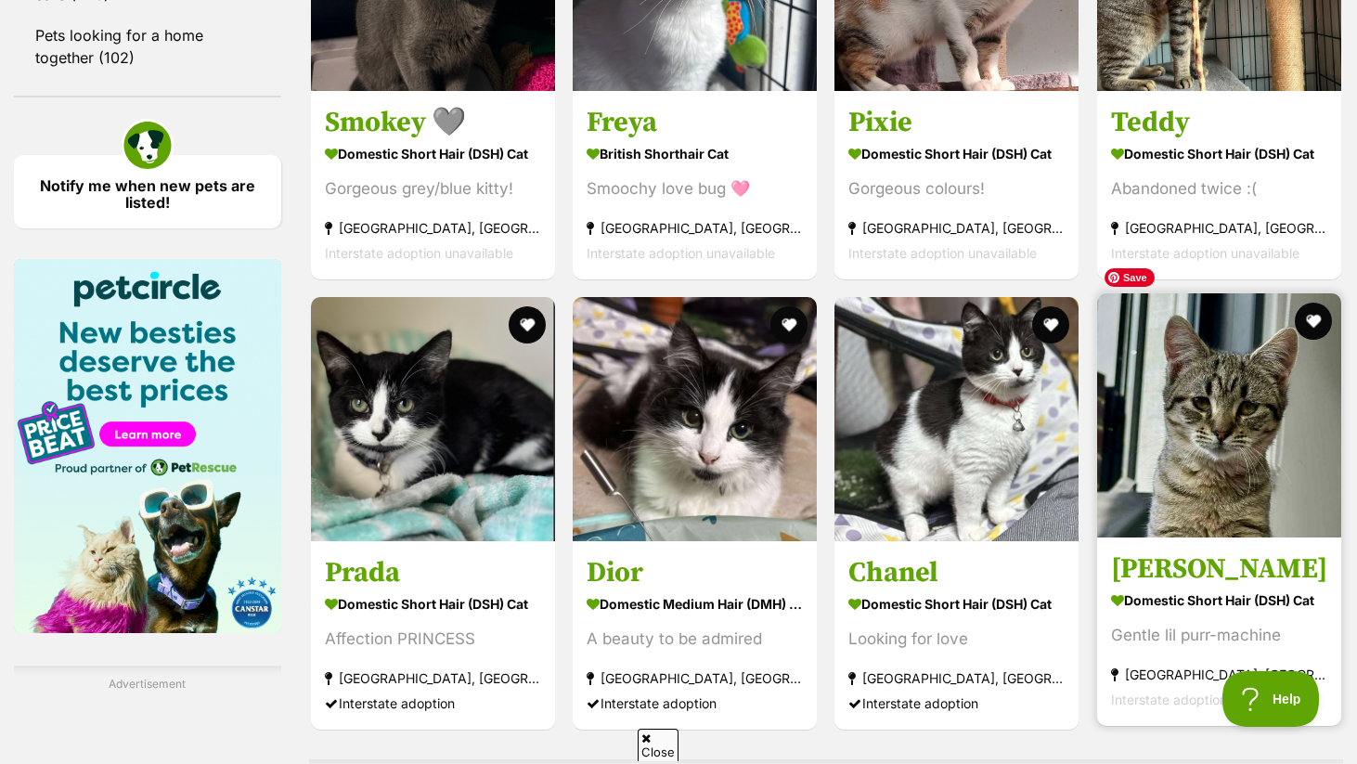
click at [1252, 419] on img at bounding box center [1219, 415] width 244 height 244
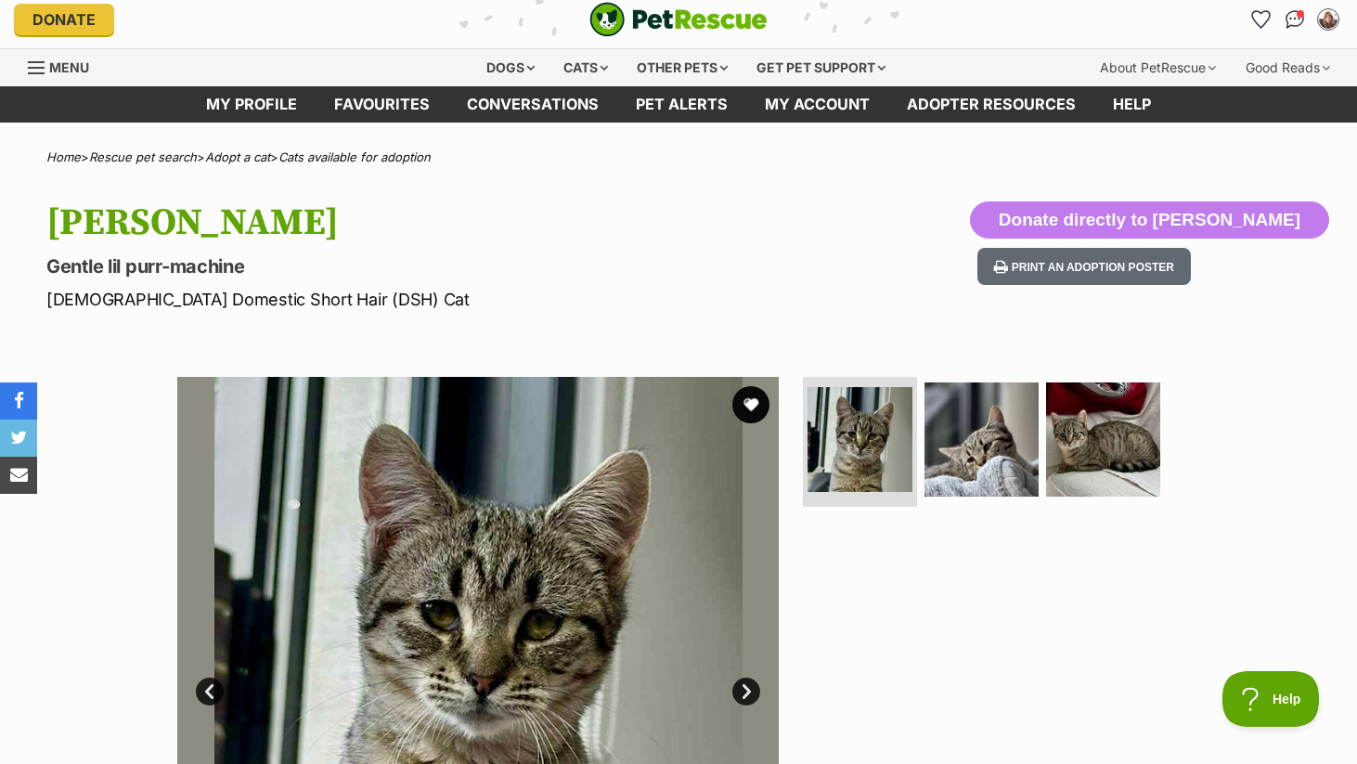
scroll to position [16, 0]
